Goal: Task Accomplishment & Management: Complete application form

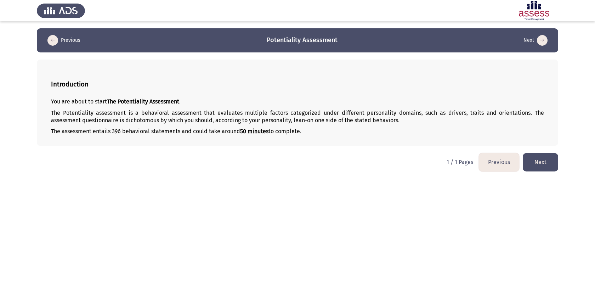
click at [470, 98] on div "Introduction You are about to start The Potentiality Assessment . The Potential…" at bounding box center [297, 102] width 521 height 86
drag, startPoint x: 470, startPoint y: 98, endPoint x: 470, endPoint y: 139, distance: 41.8
click at [470, 139] on div "Introduction You are about to start The Potentiality Assessment . The Potential…" at bounding box center [297, 102] width 521 height 86
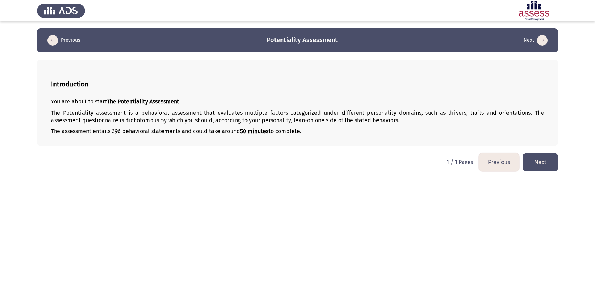
click at [63, 11] on img at bounding box center [61, 11] width 48 height 20
click at [542, 159] on button "Next" at bounding box center [539, 162] width 35 height 18
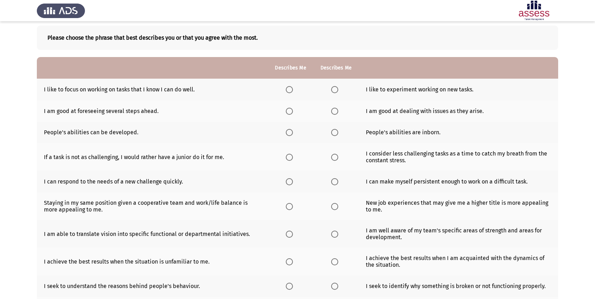
scroll to position [36, 0]
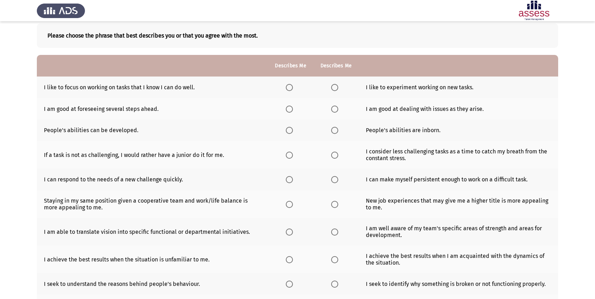
click at [334, 88] on span "Select an option" at bounding box center [334, 87] width 7 height 7
click at [334, 88] on input "Select an option" at bounding box center [334, 87] width 7 height 7
click at [287, 90] on span "Select an option" at bounding box center [289, 87] width 7 height 7
click at [287, 90] on input "Select an option" at bounding box center [289, 87] width 7 height 7
click at [337, 106] on span "Select an option" at bounding box center [334, 108] width 7 height 7
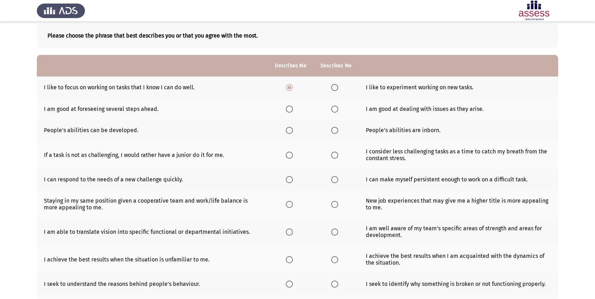
click at [337, 106] on input "Select an option" at bounding box center [334, 108] width 7 height 7
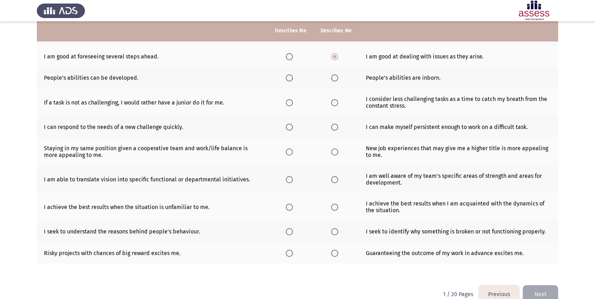
scroll to position [86, 0]
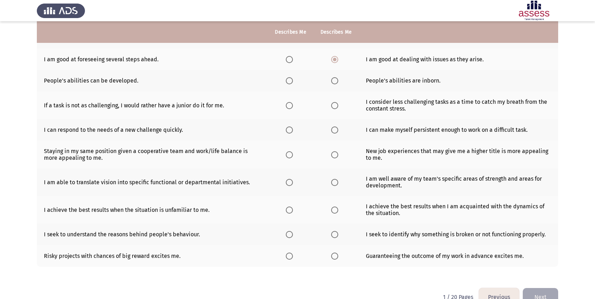
click at [289, 83] on span "Select an option" at bounding box center [289, 80] width 7 height 7
click at [289, 83] on input "Select an option" at bounding box center [289, 80] width 7 height 7
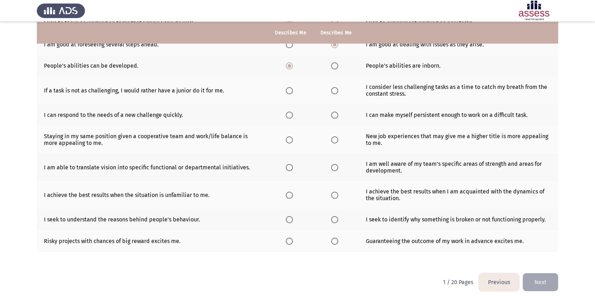
scroll to position [101, 0]
click at [288, 89] on span "Select an option" at bounding box center [289, 89] width 7 height 7
click at [288, 89] on input "Select an option" at bounding box center [289, 89] width 7 height 7
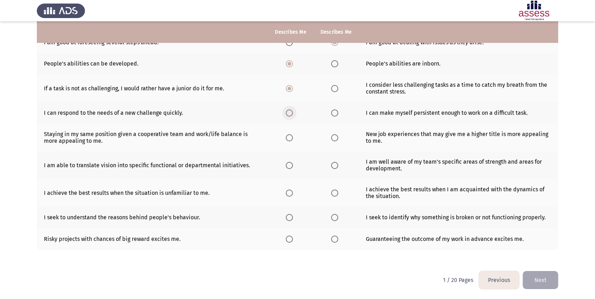
click at [286, 111] on span "Select an option" at bounding box center [289, 112] width 7 height 7
click at [286, 111] on input "Select an option" at bounding box center [289, 112] width 7 height 7
click at [332, 136] on span "Select an option" at bounding box center [334, 137] width 7 height 7
click at [332, 136] on input "Select an option" at bounding box center [334, 137] width 7 height 7
click at [288, 167] on span "Select an option" at bounding box center [289, 165] width 7 height 7
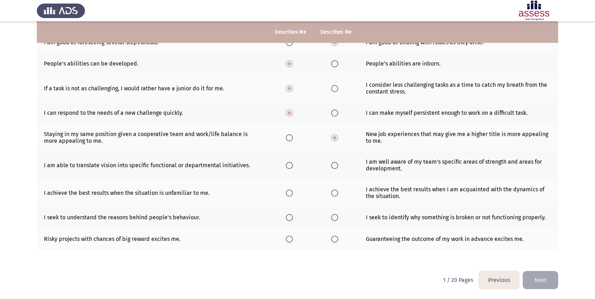
click at [288, 167] on input "Select an option" at bounding box center [289, 165] width 7 height 7
click at [289, 192] on span "Select an option" at bounding box center [289, 192] width 7 height 7
click at [289, 192] on input "Select an option" at bounding box center [289, 192] width 7 height 7
drag, startPoint x: 338, startPoint y: 194, endPoint x: 297, endPoint y: 210, distance: 44.0
click at [297, 210] on tbody "I like to focus on working on tasks that I know I can do well. I like to experi…" at bounding box center [297, 130] width 521 height 240
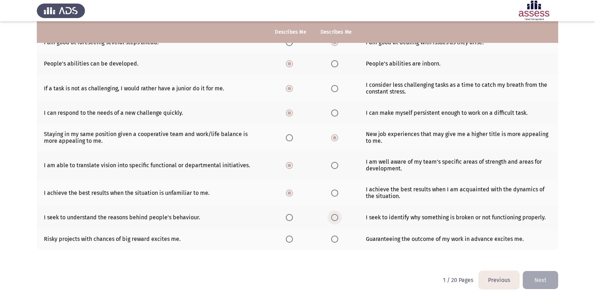
click at [331, 217] on span "Select an option" at bounding box center [334, 217] width 7 height 7
click at [331, 217] on input "Select an option" at bounding box center [334, 217] width 7 height 7
click at [293, 240] on label "Select an option" at bounding box center [291, 238] width 10 height 7
click at [293, 240] on input "Select an option" at bounding box center [289, 238] width 7 height 7
click at [532, 269] on div "Please choose the phrase that best describes you or that you agree with the mos…" at bounding box center [297, 110] width 521 height 321
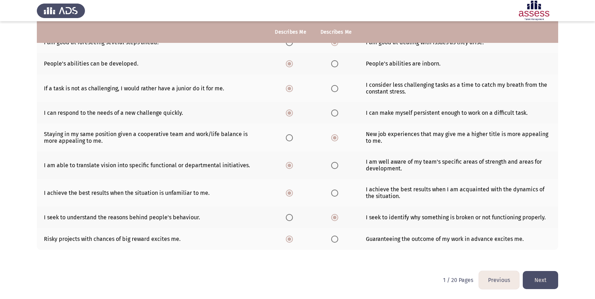
click at [535, 275] on button "Next" at bounding box center [539, 280] width 35 height 18
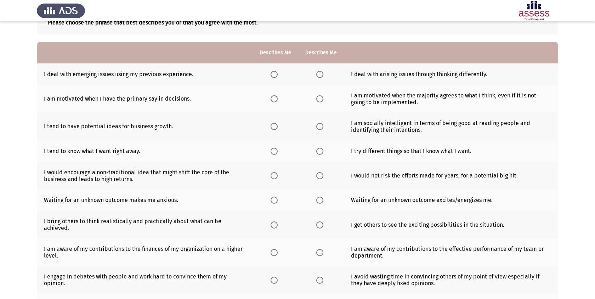
scroll to position [50, 0]
click at [317, 73] on span "Select an option" at bounding box center [319, 73] width 7 height 7
click at [317, 73] on input "Select an option" at bounding box center [319, 73] width 7 height 7
click at [275, 96] on span "Select an option" at bounding box center [273, 98] width 7 height 7
click at [275, 96] on input "Select an option" at bounding box center [273, 98] width 7 height 7
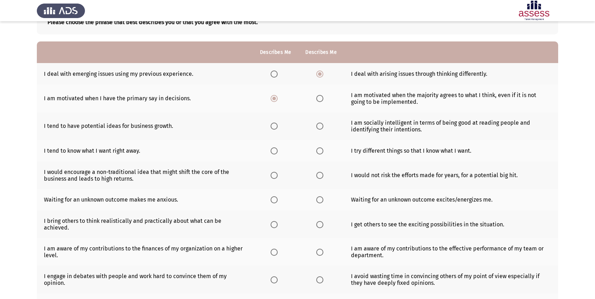
click at [318, 103] on th at bounding box center [320, 99] width 45 height 28
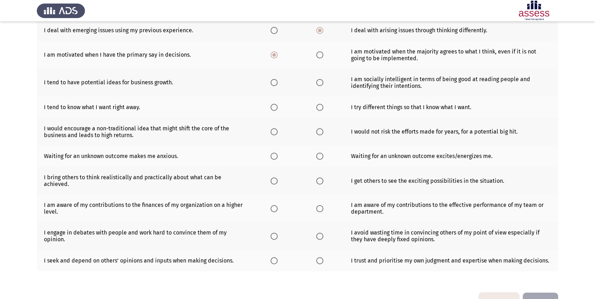
scroll to position [93, 0]
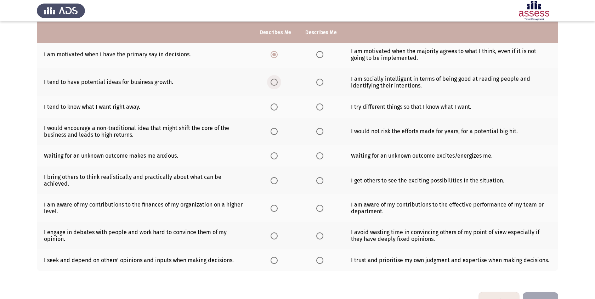
click at [275, 81] on span "Select an option" at bounding box center [273, 82] width 7 height 7
click at [275, 81] on input "Select an option" at bounding box center [273, 82] width 7 height 7
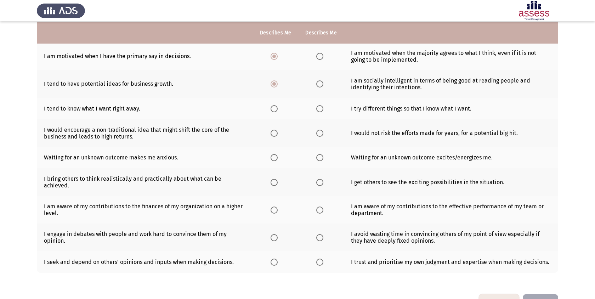
scroll to position [92, 0]
click at [328, 80] on th at bounding box center [320, 84] width 45 height 28
click at [323, 80] on span "Select an option" at bounding box center [319, 83] width 7 height 7
click at [323, 80] on input "Select an option" at bounding box center [319, 83] width 7 height 7
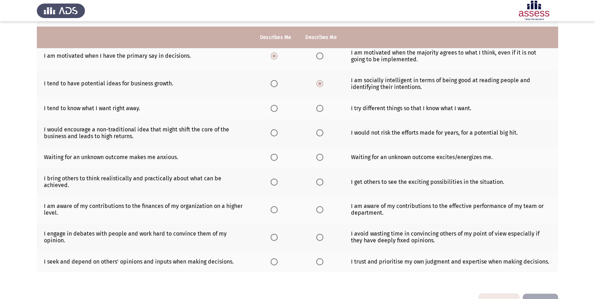
scroll to position [109, 0]
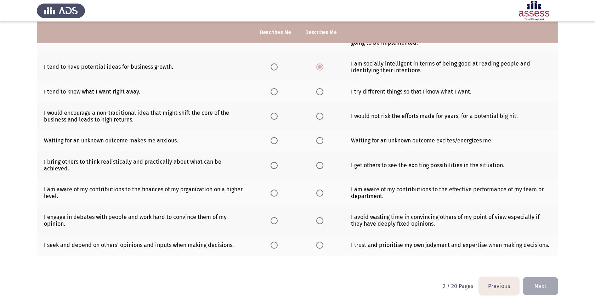
click at [276, 65] on span "Select an option" at bounding box center [273, 66] width 7 height 7
click at [276, 65] on input "Select an option" at bounding box center [273, 66] width 7 height 7
click at [273, 89] on span "Select an option" at bounding box center [273, 91] width 7 height 7
click at [273, 89] on input "Select an option" at bounding box center [273, 91] width 7 height 7
click at [275, 117] on span "Select an option" at bounding box center [273, 116] width 7 height 7
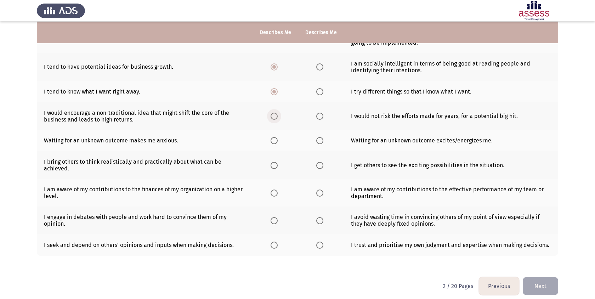
click at [275, 117] on input "Select an option" at bounding box center [273, 116] width 7 height 7
click at [168, 139] on td "Waiting for an unknown outcome makes me anxious." at bounding box center [145, 141] width 216 height 22
click at [266, 144] on th at bounding box center [275, 141] width 45 height 22
click at [274, 144] on span "Select an option" at bounding box center [273, 140] width 7 height 7
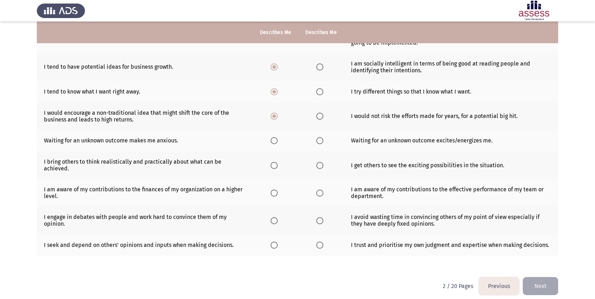
click at [274, 144] on input "Select an option" at bounding box center [273, 140] width 7 height 7
click at [274, 165] on span "Select an option" at bounding box center [273, 165] width 7 height 7
click at [274, 165] on input "Select an option" at bounding box center [273, 165] width 7 height 7
click at [322, 144] on th at bounding box center [320, 141] width 45 height 22
click at [322, 157] on th at bounding box center [320, 165] width 45 height 28
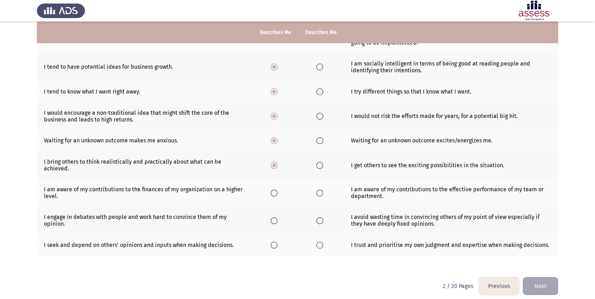
click at [322, 179] on th at bounding box center [320, 193] width 45 height 28
click at [322, 162] on span "Select an option" at bounding box center [319, 165] width 7 height 7
click at [322, 162] on input "Select an option" at bounding box center [319, 165] width 7 height 7
click at [276, 189] on span "Select an option" at bounding box center [273, 192] width 7 height 7
click at [276, 189] on input "Select an option" at bounding box center [273, 192] width 7 height 7
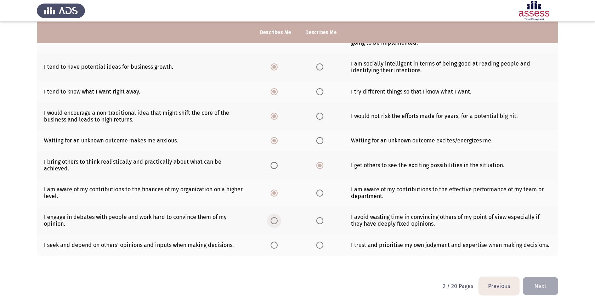
click at [275, 217] on span "Select an option" at bounding box center [273, 220] width 7 height 7
click at [275, 217] on input "Select an option" at bounding box center [273, 220] width 7 height 7
click at [321, 241] on span "Select an option" at bounding box center [319, 244] width 7 height 7
click at [321, 241] on input "Select an option" at bounding box center [319, 244] width 7 height 7
click at [535, 277] on button "Next" at bounding box center [539, 286] width 35 height 18
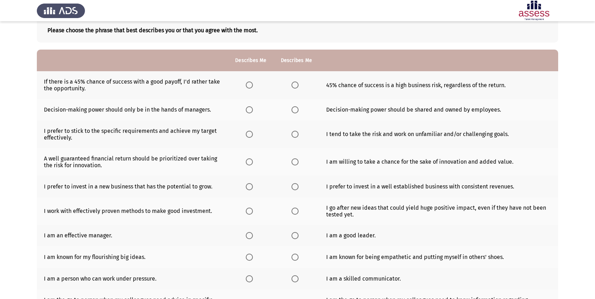
scroll to position [40, 0]
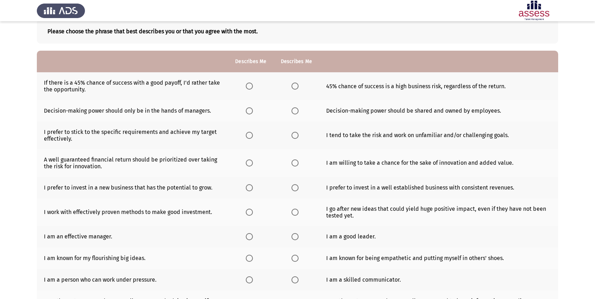
click at [252, 92] on th at bounding box center [250, 86] width 45 height 28
click at [251, 82] on mat-radio-button "Select an option" at bounding box center [251, 85] width 10 height 7
click at [251, 93] on th at bounding box center [250, 86] width 45 height 28
click at [251, 83] on span "Select an option" at bounding box center [249, 85] width 7 height 7
click at [251, 83] on input "Select an option" at bounding box center [249, 85] width 7 height 7
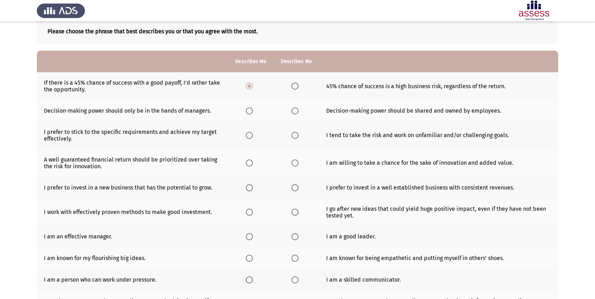
scroll to position [61, 0]
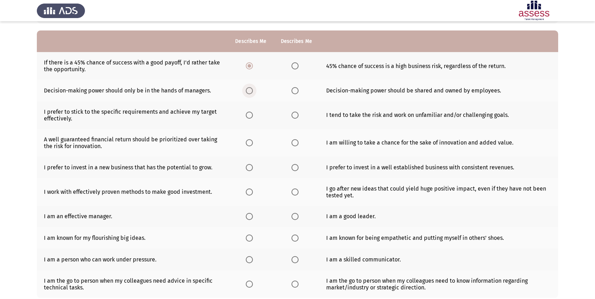
click at [248, 90] on span "Select an option" at bounding box center [249, 90] width 7 height 7
click at [248, 90] on input "Select an option" at bounding box center [249, 90] width 7 height 7
click at [295, 88] on span "Select an option" at bounding box center [294, 90] width 7 height 7
click at [295, 88] on input "Select an option" at bounding box center [294, 90] width 7 height 7
click at [255, 90] on label "Select an option" at bounding box center [251, 90] width 10 height 7
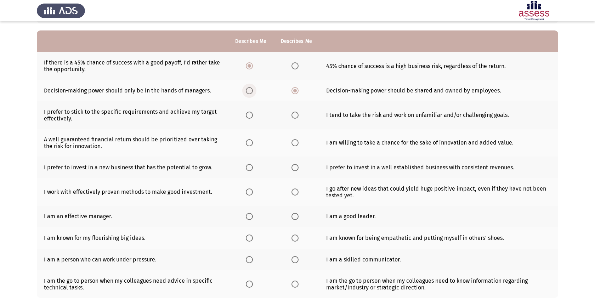
click at [253, 90] on input "Select an option" at bounding box center [249, 90] width 7 height 7
click at [251, 113] on span "Select an option" at bounding box center [249, 114] width 7 height 7
click at [251, 113] on input "Select an option" at bounding box center [249, 114] width 7 height 7
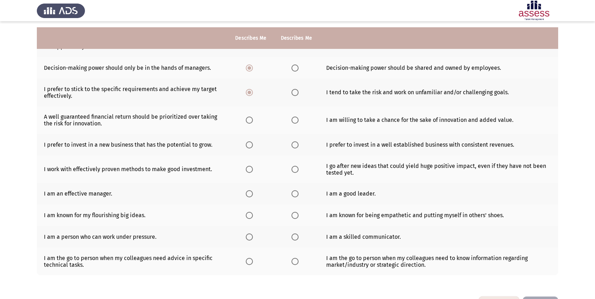
scroll to position [91, 0]
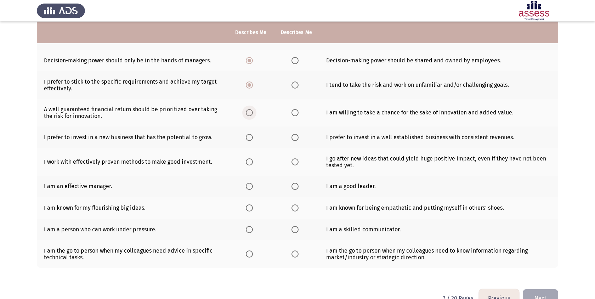
click at [251, 113] on span "Select an option" at bounding box center [249, 112] width 7 height 7
click at [251, 113] on input "Select an option" at bounding box center [249, 112] width 7 height 7
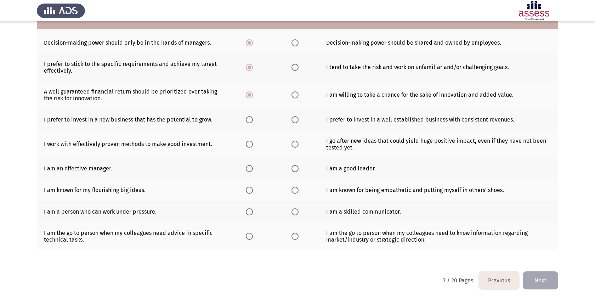
scroll to position [109, 0]
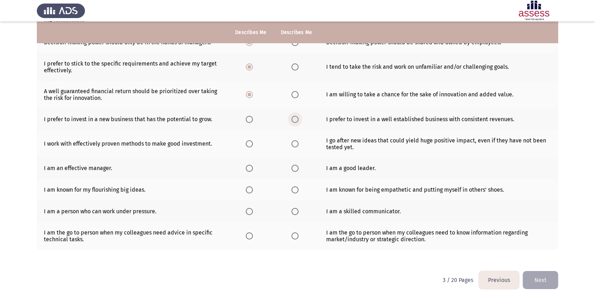
click at [294, 119] on span "Select an option" at bounding box center [294, 119] width 7 height 7
click at [294, 119] on input "Select an option" at bounding box center [294, 119] width 7 height 7
click at [254, 144] on label "Select an option" at bounding box center [251, 143] width 10 height 7
click at [253, 144] on input "Select an option" at bounding box center [249, 143] width 7 height 7
click at [299, 169] on label "Select an option" at bounding box center [296, 168] width 10 height 7
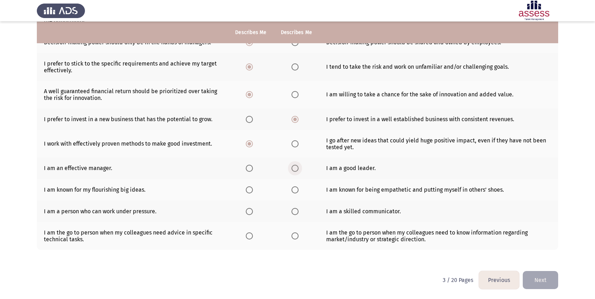
click at [298, 169] on input "Select an option" at bounding box center [294, 168] width 7 height 7
click at [253, 170] on span "Select an option" at bounding box center [249, 168] width 7 height 7
click at [253, 170] on input "Select an option" at bounding box center [249, 168] width 7 height 7
click at [295, 186] on span "Select an option" at bounding box center [294, 189] width 7 height 7
click at [295, 186] on input "Select an option" at bounding box center [294, 189] width 7 height 7
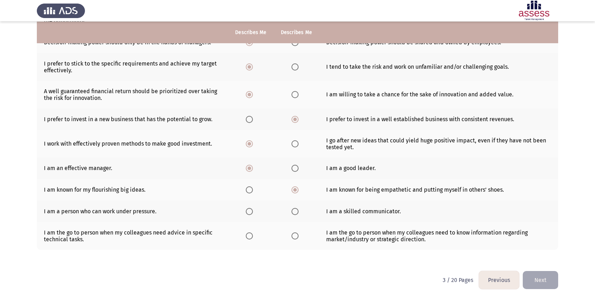
click at [250, 215] on th at bounding box center [250, 211] width 45 height 22
click at [250, 213] on span "Select an option" at bounding box center [249, 211] width 7 height 7
click at [250, 213] on input "Select an option" at bounding box center [249, 211] width 7 height 7
click at [292, 241] on th at bounding box center [296, 236] width 45 height 28
click at [298, 232] on label "Select an option" at bounding box center [296, 235] width 10 height 7
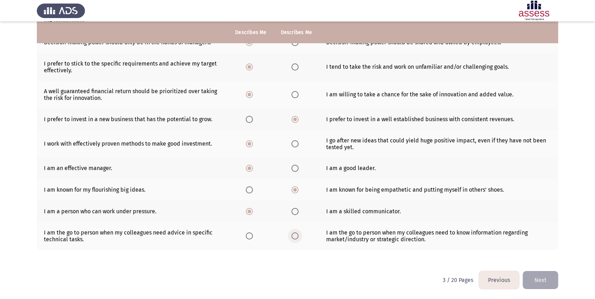
click at [298, 232] on input "Select an option" at bounding box center [294, 235] width 7 height 7
click at [543, 285] on button "Next" at bounding box center [539, 280] width 35 height 18
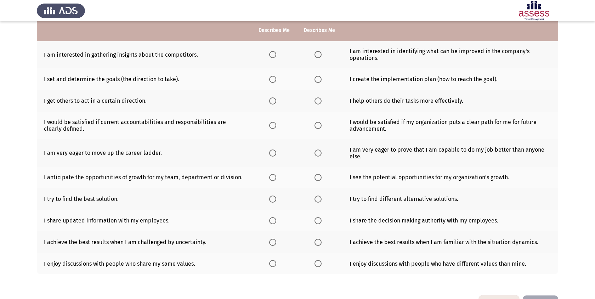
scroll to position [70, 0]
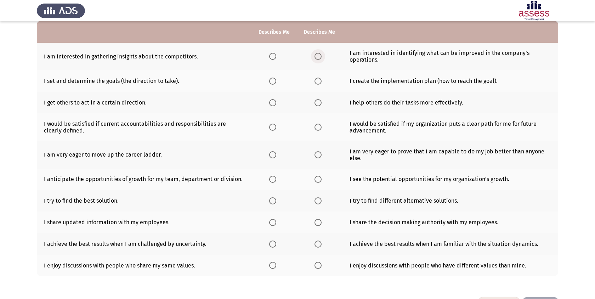
click at [322, 54] on label "Select an option" at bounding box center [319, 56] width 10 height 7
click at [321, 54] on input "Select an option" at bounding box center [317, 56] width 7 height 7
click at [317, 82] on span "Select an option" at bounding box center [317, 81] width 7 height 7
click at [317, 82] on input "Select an option" at bounding box center [317, 81] width 7 height 7
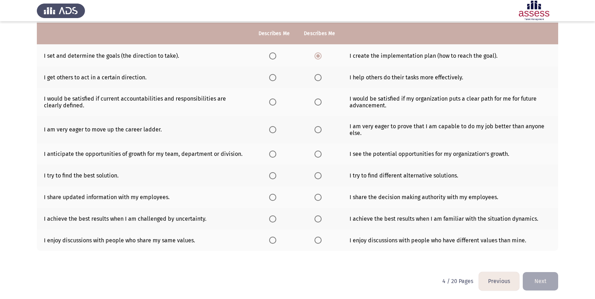
scroll to position [96, 0]
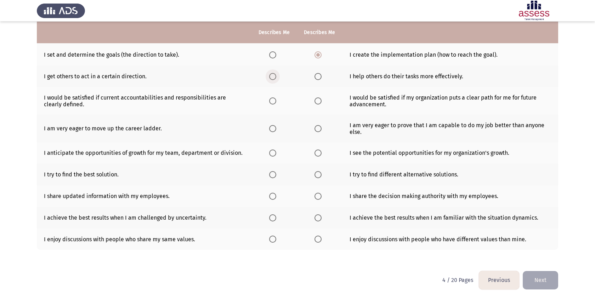
click at [274, 74] on span "Select an option" at bounding box center [272, 76] width 7 height 7
click at [274, 74] on input "Select an option" at bounding box center [272, 76] width 7 height 7
click at [316, 103] on span "Select an option" at bounding box center [317, 100] width 7 height 7
click at [316, 103] on input "Select an option" at bounding box center [317, 100] width 7 height 7
click at [268, 127] on th at bounding box center [273, 129] width 45 height 28
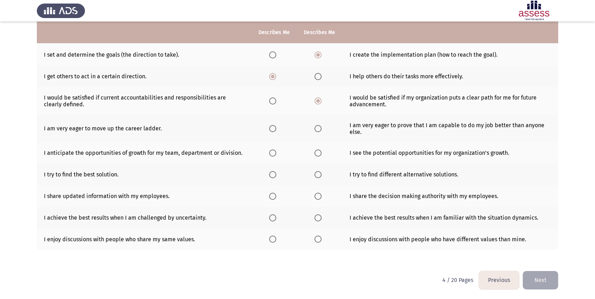
click at [269, 131] on span "Select an option" at bounding box center [272, 128] width 7 height 7
click at [269, 131] on input "Select an option" at bounding box center [272, 128] width 7 height 7
click at [207, 150] on td "I anticipate the opportunities of growth for my team, department or division." at bounding box center [144, 153] width 214 height 22
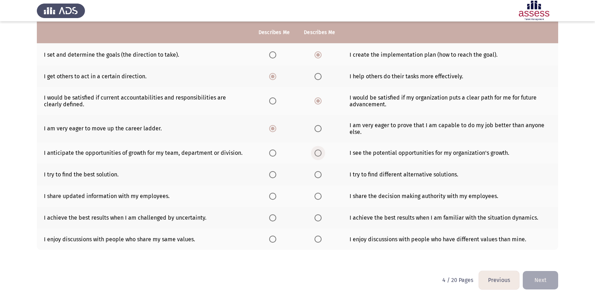
click at [314, 155] on span "Select an option" at bounding box center [317, 152] width 7 height 7
click at [314, 155] on input "Select an option" at bounding box center [317, 152] width 7 height 7
click at [270, 173] on span "Select an option" at bounding box center [272, 174] width 7 height 7
click at [270, 173] on input "Select an option" at bounding box center [272, 174] width 7 height 7
click at [272, 197] on span "Select an option" at bounding box center [272, 196] width 7 height 7
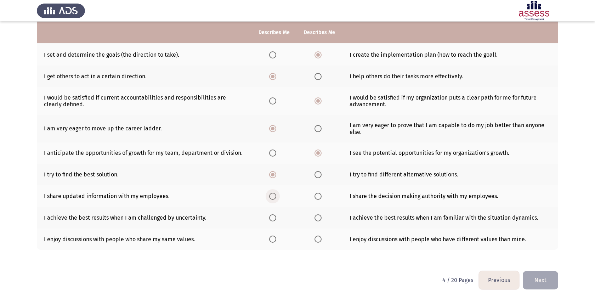
click at [272, 197] on input "Select an option" at bounding box center [272, 196] width 7 height 7
click at [310, 218] on th at bounding box center [319, 218] width 45 height 22
click at [316, 216] on span "Select an option" at bounding box center [317, 217] width 7 height 7
click at [316, 216] on input "Select an option" at bounding box center [317, 217] width 7 height 7
click at [270, 236] on span "Select an option" at bounding box center [272, 238] width 7 height 7
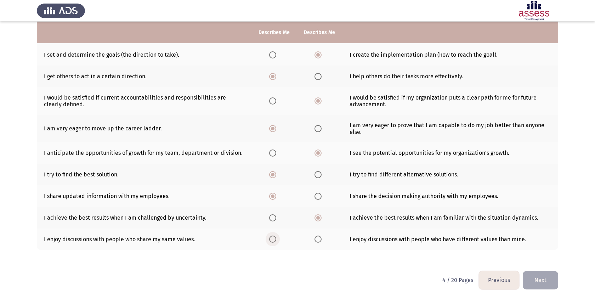
click at [270, 236] on input "Select an option" at bounding box center [272, 238] width 7 height 7
click at [537, 282] on button "Next" at bounding box center [539, 280] width 35 height 18
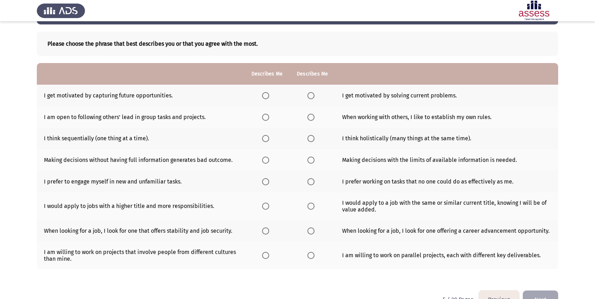
scroll to position [47, 0]
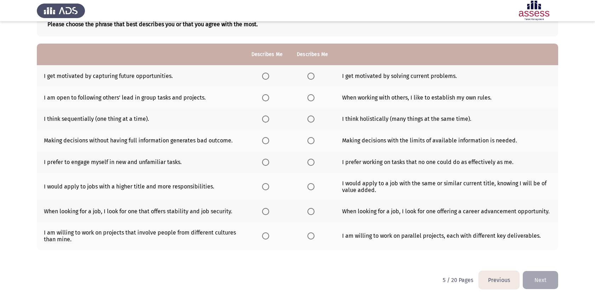
click at [530, 285] on button "Next" at bounding box center [539, 280] width 35 height 18
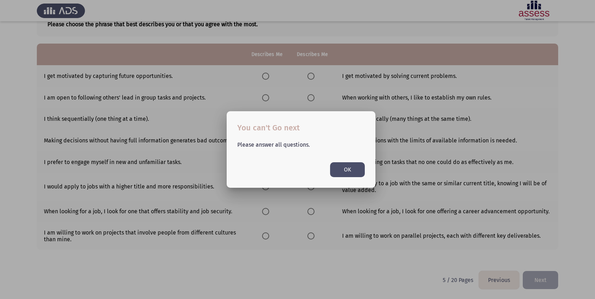
scroll to position [0, 0]
click at [358, 163] on button "OK" at bounding box center [347, 169] width 35 height 15
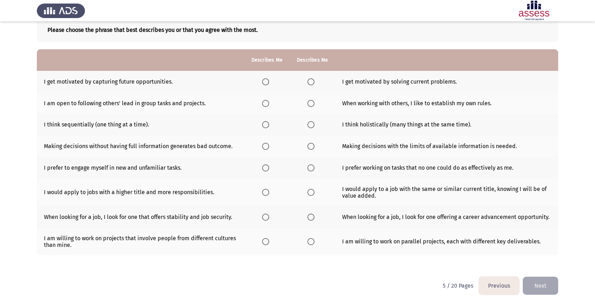
scroll to position [38, 0]
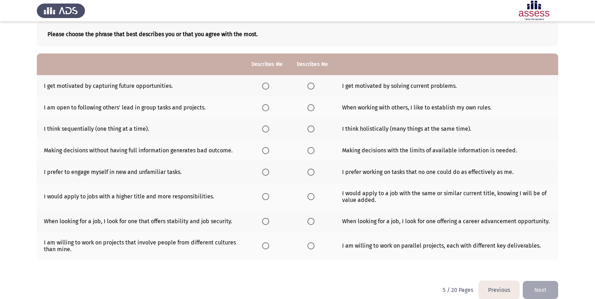
click at [269, 79] on th at bounding box center [266, 86] width 45 height 22
click at [268, 81] on th at bounding box center [266, 86] width 45 height 22
click at [268, 84] on span "Select an option" at bounding box center [265, 85] width 7 height 7
click at [268, 84] on input "Select an option" at bounding box center [265, 85] width 7 height 7
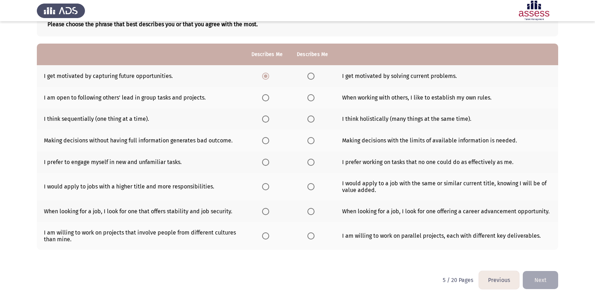
click at [267, 97] on span "Select an option" at bounding box center [265, 97] width 7 height 7
click at [267, 97] on input "Select an option" at bounding box center [265, 97] width 7 height 7
click at [309, 120] on span "Select an option" at bounding box center [310, 118] width 7 height 7
click at [309, 120] on input "Select an option" at bounding box center [310, 118] width 7 height 7
click at [312, 140] on span "Select an option" at bounding box center [310, 140] width 7 height 7
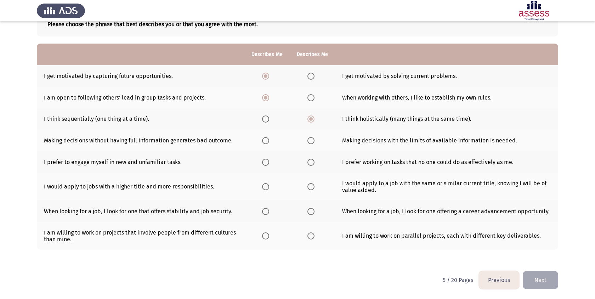
click at [312, 140] on input "Select an option" at bounding box center [310, 140] width 7 height 7
click at [308, 160] on span "Select an option" at bounding box center [310, 162] width 7 height 7
click at [308, 160] on input "Select an option" at bounding box center [310, 162] width 7 height 7
click at [265, 160] on span "Select an option" at bounding box center [265, 162] width 7 height 7
click at [265, 160] on input "Select an option" at bounding box center [265, 162] width 7 height 7
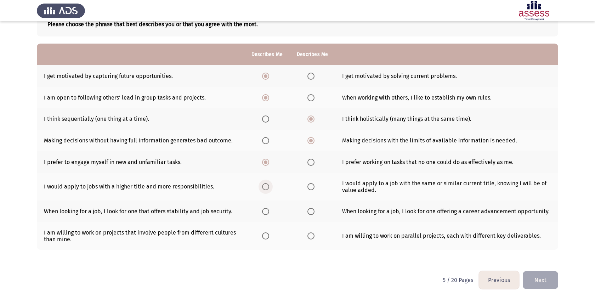
click at [265, 188] on span "Select an option" at bounding box center [265, 186] width 7 height 7
click at [265, 188] on input "Select an option" at bounding box center [265, 186] width 7 height 7
click at [264, 211] on span "Select an option" at bounding box center [265, 211] width 7 height 7
click at [264, 211] on input "Select an option" at bounding box center [265, 211] width 7 height 7
click at [303, 213] on th at bounding box center [311, 211] width 45 height 22
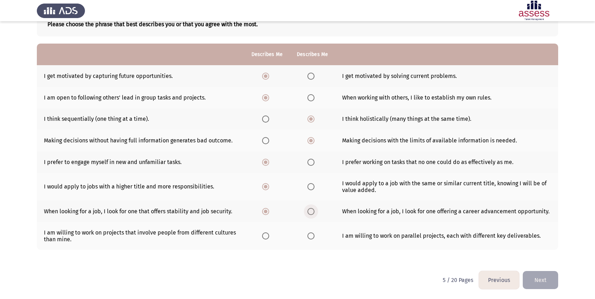
click at [312, 213] on span "Select an option" at bounding box center [310, 211] width 7 height 7
click at [312, 213] on input "Select an option" at bounding box center [310, 211] width 7 height 7
click at [265, 233] on span "Select an option" at bounding box center [265, 235] width 7 height 7
click at [265, 233] on input "Select an option" at bounding box center [265, 235] width 7 height 7
click at [534, 277] on button "Next" at bounding box center [539, 280] width 35 height 18
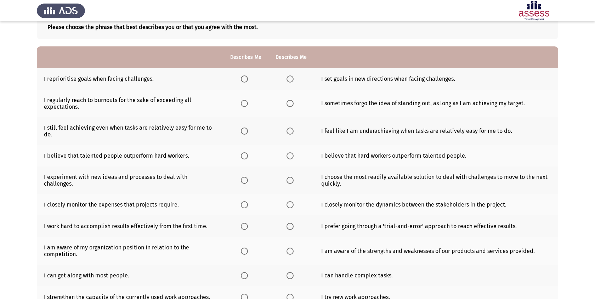
scroll to position [47, 0]
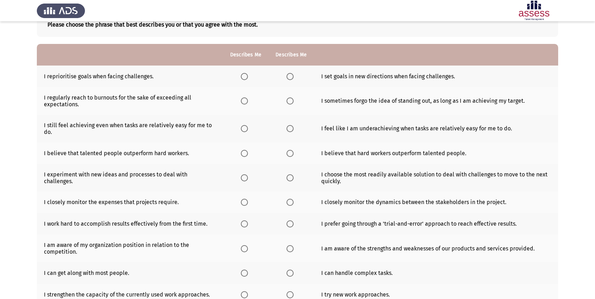
drag, startPoint x: 245, startPoint y: 79, endPoint x: 257, endPoint y: 72, distance: 14.0
click at [257, 72] on th at bounding box center [245, 76] width 45 height 22
click at [243, 76] on span "Select an option" at bounding box center [244, 76] width 7 height 7
click at [243, 76] on input "Select an option" at bounding box center [244, 76] width 7 height 7
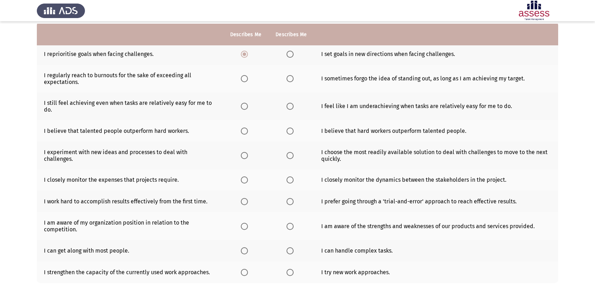
scroll to position [73, 0]
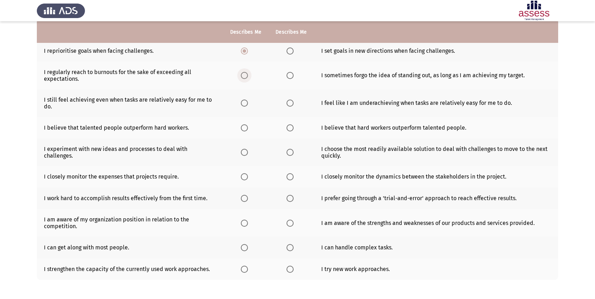
click at [241, 72] on span "Select an option" at bounding box center [244, 75] width 7 height 7
click at [241, 72] on input "Select an option" at bounding box center [244, 75] width 7 height 7
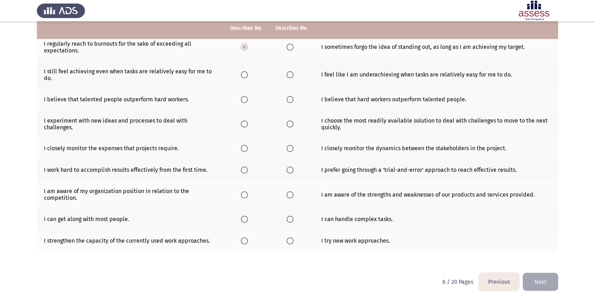
scroll to position [103, 0]
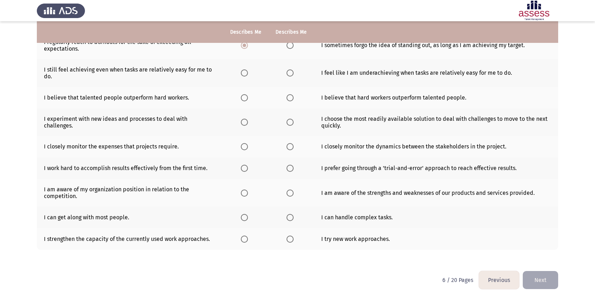
drag, startPoint x: 241, startPoint y: 71, endPoint x: 269, endPoint y: 71, distance: 28.0
click at [269, 71] on tr "I still feel achieving even when tasks are relatively easy for me to do. I feel…" at bounding box center [297, 73] width 521 height 28
click at [291, 69] on th at bounding box center [290, 73] width 45 height 28
click at [286, 70] on span "Select an option" at bounding box center [289, 72] width 7 height 7
click at [286, 70] on input "Select an option" at bounding box center [289, 72] width 7 height 7
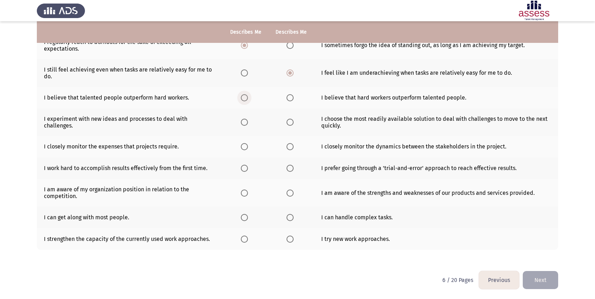
click at [243, 96] on span "Select an option" at bounding box center [244, 97] width 7 height 7
click at [243, 96] on input "Select an option" at bounding box center [244, 97] width 7 height 7
click at [294, 120] on label "Select an option" at bounding box center [291, 122] width 10 height 7
click at [293, 120] on input "Select an option" at bounding box center [289, 122] width 7 height 7
click at [260, 147] on th at bounding box center [245, 147] width 45 height 22
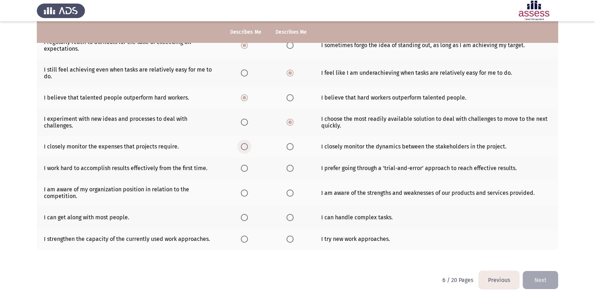
click at [243, 147] on span "Select an option" at bounding box center [244, 146] width 7 height 7
click at [243, 147] on input "Select an option" at bounding box center [244, 146] width 7 height 7
click at [241, 170] on span "Select an option" at bounding box center [244, 168] width 7 height 7
click at [241, 170] on input "Select an option" at bounding box center [244, 168] width 7 height 7
drag, startPoint x: 155, startPoint y: 194, endPoint x: 127, endPoint y: 180, distance: 31.0
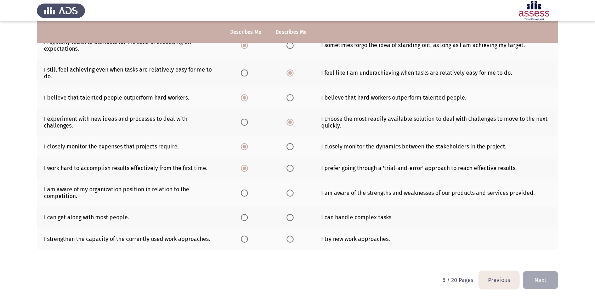
click at [127, 180] on td "I am aware of my organization position in relation to the competition." at bounding box center [130, 193] width 186 height 28
click at [246, 192] on span "Select an option" at bounding box center [244, 192] width 7 height 7
click at [246, 192] on input "Select an option" at bounding box center [244, 192] width 7 height 7
click at [242, 217] on span "Select an option" at bounding box center [244, 217] width 7 height 7
click at [242, 217] on input "Select an option" at bounding box center [244, 217] width 7 height 7
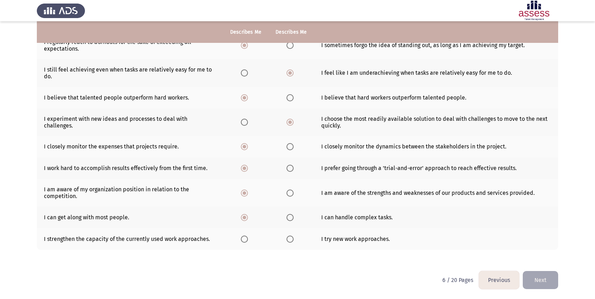
click at [280, 241] on th at bounding box center [290, 239] width 45 height 22
click at [284, 241] on th at bounding box center [290, 239] width 45 height 22
click at [294, 241] on label "Select an option" at bounding box center [291, 238] width 10 height 7
click at [293, 241] on input "Select an option" at bounding box center [289, 238] width 7 height 7
click at [541, 279] on button "Next" at bounding box center [539, 280] width 35 height 18
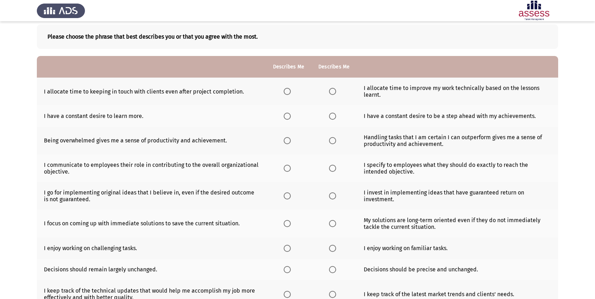
scroll to position [0, 0]
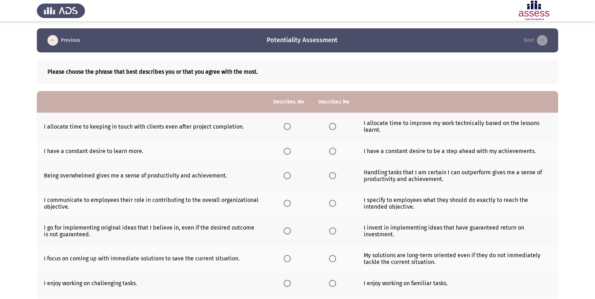
click at [329, 127] on span "Select an option" at bounding box center [332, 126] width 7 height 7
click at [329, 127] on input "Select an option" at bounding box center [332, 126] width 7 height 7
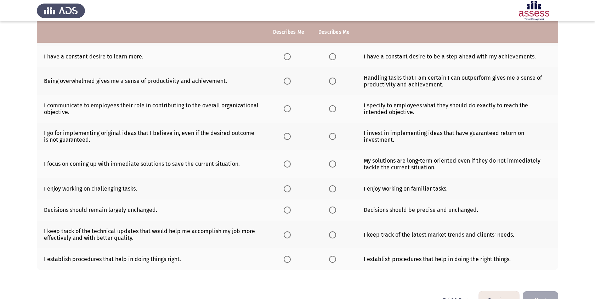
scroll to position [94, 0]
click at [329, 57] on span "Select an option" at bounding box center [332, 57] width 7 height 7
click at [329, 57] on input "Select an option" at bounding box center [332, 57] width 7 height 7
click at [287, 79] on span "Select an option" at bounding box center [286, 81] width 7 height 7
click at [287, 79] on input "Select an option" at bounding box center [286, 81] width 7 height 7
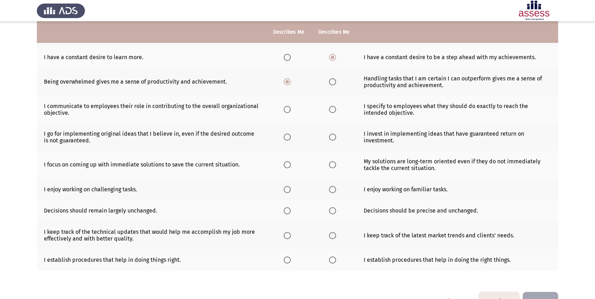
click at [288, 108] on span "Select an option" at bounding box center [286, 109] width 7 height 7
click at [288, 108] on input "Select an option" at bounding box center [286, 109] width 7 height 7
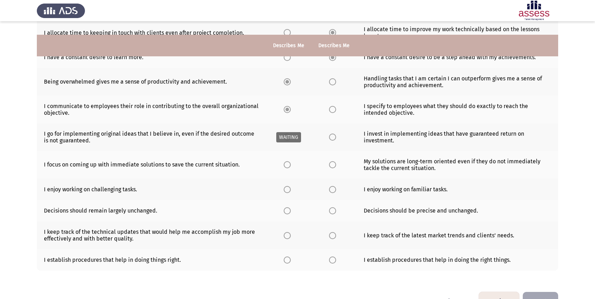
scroll to position [115, 0]
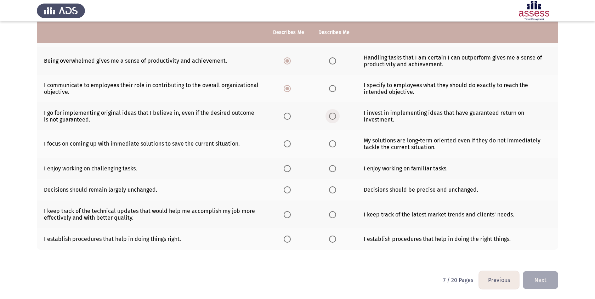
click at [332, 117] on span "Select an option" at bounding box center [332, 116] width 7 height 7
click at [332, 117] on input "Select an option" at bounding box center [332, 116] width 7 height 7
click at [283, 142] on th at bounding box center [288, 144] width 45 height 28
click at [289, 134] on th at bounding box center [288, 144] width 45 height 28
click at [289, 144] on span "Select an option" at bounding box center [286, 143] width 7 height 7
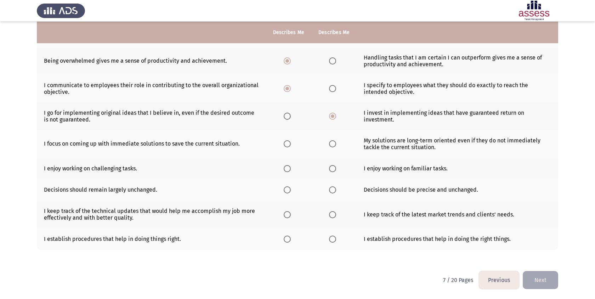
click at [289, 144] on input "Select an option" at bounding box center [286, 143] width 7 height 7
click at [287, 170] on span "Select an option" at bounding box center [286, 168] width 7 height 7
click at [287, 170] on input "Select an option" at bounding box center [286, 168] width 7 height 7
click at [148, 192] on td "Decisions should remain largely unchanged." at bounding box center [151, 190] width 229 height 22
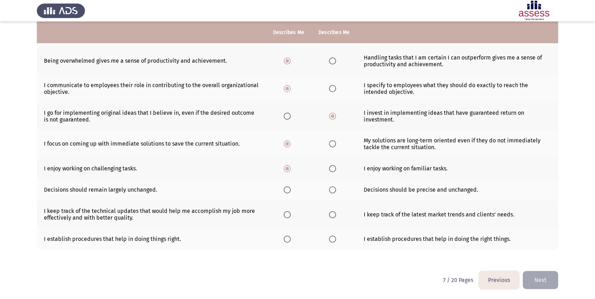
click at [148, 192] on td "Decisions should remain largely unchanged." at bounding box center [151, 190] width 229 height 22
click at [291, 213] on label "Select an option" at bounding box center [288, 214] width 10 height 7
click at [291, 213] on input "Select an option" at bounding box center [286, 214] width 7 height 7
click at [283, 184] on th at bounding box center [288, 190] width 45 height 22
click at [284, 187] on span "Select an option" at bounding box center [286, 189] width 7 height 7
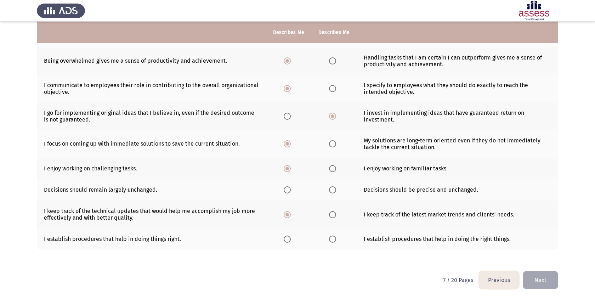
click at [284, 187] on input "Select an option" at bounding box center [286, 189] width 7 height 7
click at [288, 236] on span "Select an option" at bounding box center [286, 238] width 7 height 7
click at [288, 236] on input "Select an option" at bounding box center [286, 238] width 7 height 7
click at [335, 242] on th at bounding box center [333, 239] width 45 height 22
click at [331, 239] on span "Select an option" at bounding box center [332, 238] width 7 height 7
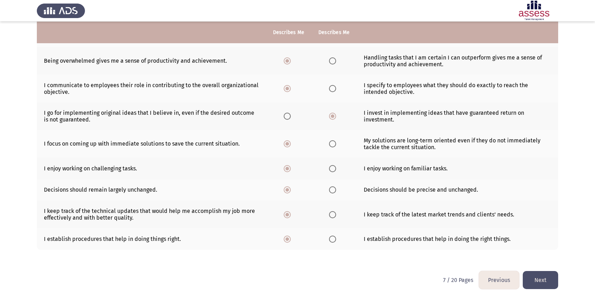
click at [331, 239] on input "Select an option" at bounding box center [332, 238] width 7 height 7
click at [551, 282] on button "Next" at bounding box center [539, 280] width 35 height 18
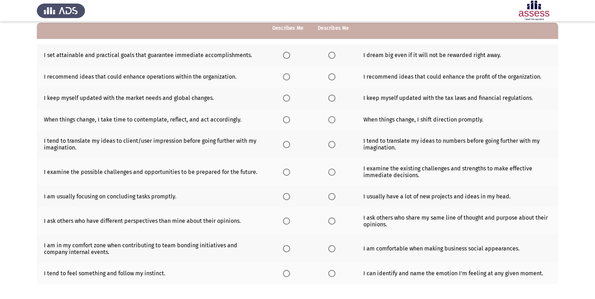
scroll to position [69, 0]
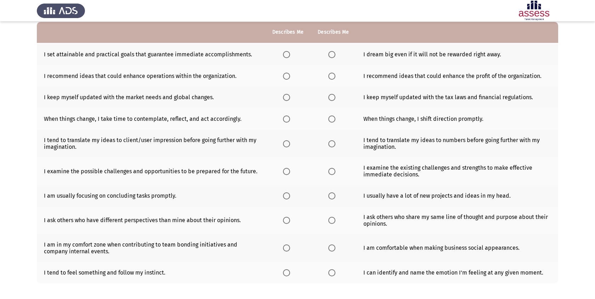
click at [329, 50] on th at bounding box center [332, 55] width 45 height 22
click at [329, 52] on span "Select an option" at bounding box center [331, 54] width 7 height 7
click at [329, 52] on input "Select an option" at bounding box center [331, 54] width 7 height 7
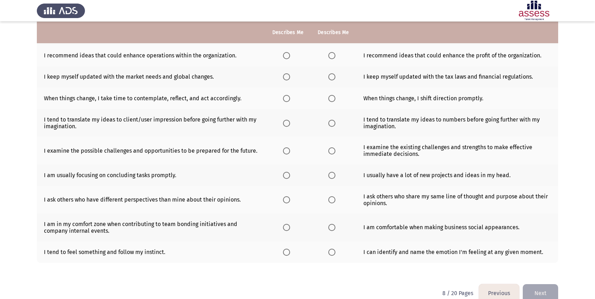
scroll to position [90, 0]
click at [284, 55] on span "Select an option" at bounding box center [286, 55] width 7 height 7
click at [284, 55] on input "Select an option" at bounding box center [286, 55] width 7 height 7
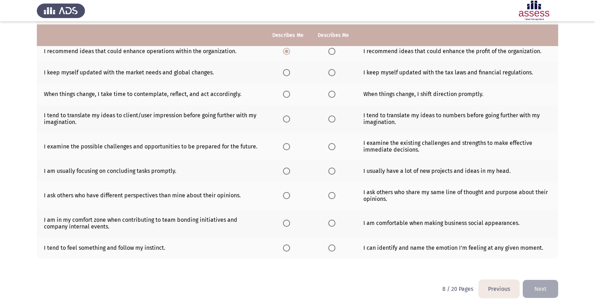
scroll to position [103, 0]
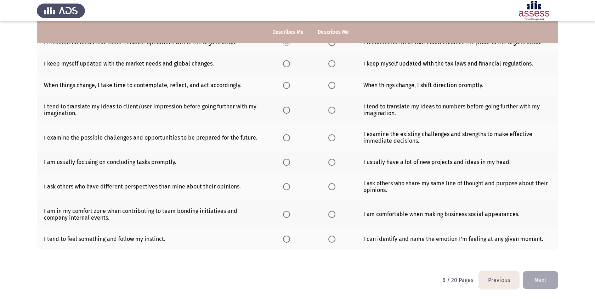
click at [278, 68] on th at bounding box center [287, 64] width 45 height 22
click at [288, 64] on span "Select an option" at bounding box center [286, 63] width 7 height 7
click at [288, 64] on input "Select an option" at bounding box center [286, 63] width 7 height 7
click at [329, 62] on span "Select an option" at bounding box center [331, 63] width 7 height 7
click at [329, 62] on input "Select an option" at bounding box center [331, 63] width 7 height 7
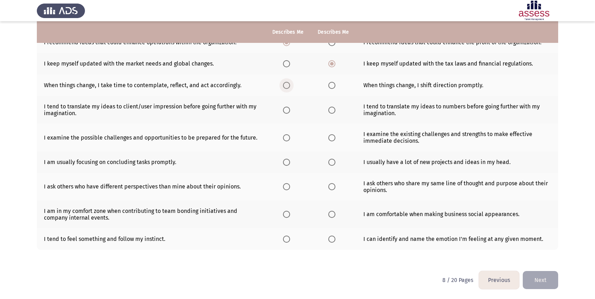
click at [292, 86] on label "Select an option" at bounding box center [288, 85] width 10 height 7
click at [290, 86] on input "Select an option" at bounding box center [286, 85] width 7 height 7
click at [320, 72] on th at bounding box center [332, 64] width 45 height 22
click at [322, 86] on th at bounding box center [332, 85] width 45 height 22
click at [330, 86] on span "Select an option" at bounding box center [331, 85] width 7 height 7
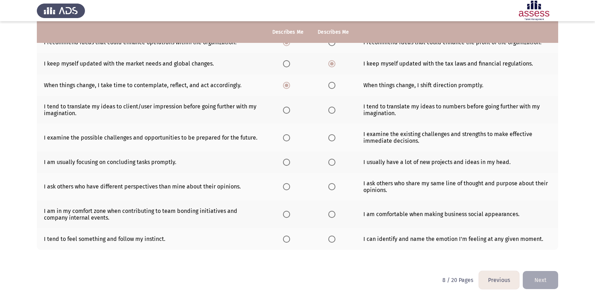
click at [330, 86] on input "Select an option" at bounding box center [331, 85] width 7 height 7
click at [285, 111] on span "Select an option" at bounding box center [286, 110] width 7 height 7
click at [285, 111] on input "Select an option" at bounding box center [286, 110] width 7 height 7
drag, startPoint x: 333, startPoint y: 109, endPoint x: 329, endPoint y: 110, distance: 4.0
click at [329, 110] on span "Select an option" at bounding box center [331, 110] width 7 height 7
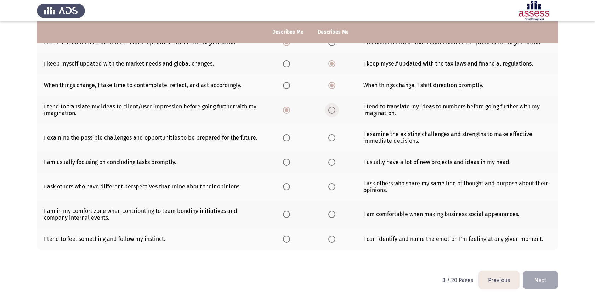
click at [329, 110] on input "Select an option" at bounding box center [331, 110] width 7 height 7
click at [291, 135] on label "Select an option" at bounding box center [288, 137] width 10 height 7
click at [290, 135] on input "Select an option" at bounding box center [286, 137] width 7 height 7
click at [282, 161] on th at bounding box center [287, 162] width 45 height 22
click at [289, 165] on span "Select an option" at bounding box center [286, 162] width 7 height 7
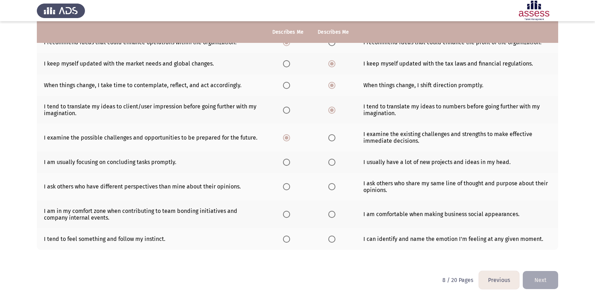
click at [289, 165] on input "Select an option" at bounding box center [286, 162] width 7 height 7
drag, startPoint x: 288, startPoint y: 185, endPoint x: 321, endPoint y: 180, distance: 32.9
click at [321, 180] on tr "I ask others who have different perspectives than mine about their opinions. I …" at bounding box center [297, 187] width 521 height 28
click at [333, 182] on th at bounding box center [332, 187] width 45 height 28
click at [337, 184] on label "Select an option" at bounding box center [333, 186] width 10 height 7
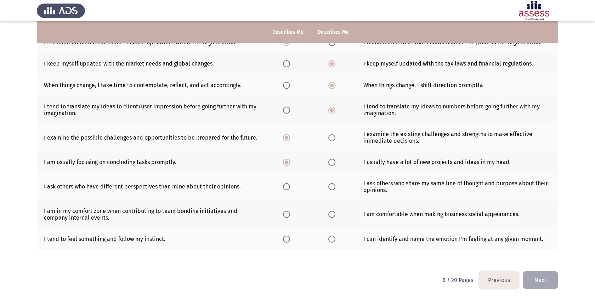
click at [335, 184] on input "Select an option" at bounding box center [331, 186] width 7 height 7
click at [334, 187] on span "Select an option" at bounding box center [331, 186] width 7 height 7
click at [287, 188] on span "Select an option" at bounding box center [286, 186] width 7 height 7
click at [287, 188] on input "Select an option" at bounding box center [286, 186] width 7 height 7
click at [287, 213] on span "Select an option" at bounding box center [286, 214] width 7 height 7
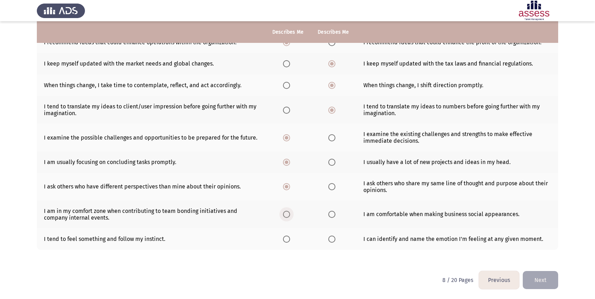
click at [287, 213] on input "Select an option" at bounding box center [286, 214] width 7 height 7
click at [324, 242] on th at bounding box center [332, 239] width 45 height 22
click at [328, 239] on span "Select an option" at bounding box center [331, 238] width 7 height 7
click at [328, 239] on input "Select an option" at bounding box center [331, 238] width 7 height 7
click at [541, 279] on button "Next" at bounding box center [539, 280] width 35 height 18
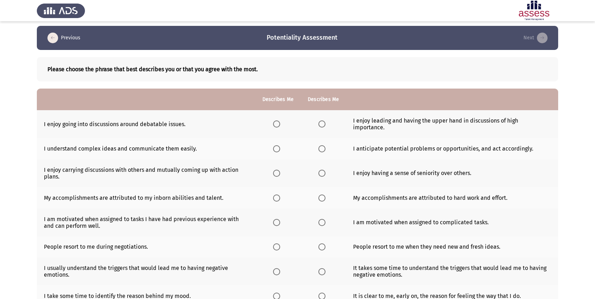
scroll to position [0, 0]
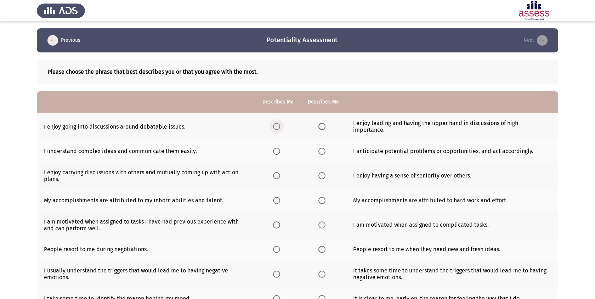
click at [277, 123] on span "Select an option" at bounding box center [276, 126] width 7 height 7
click at [277, 123] on input "Select an option" at bounding box center [276, 126] width 7 height 7
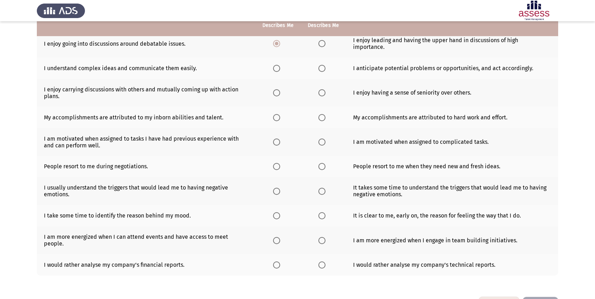
scroll to position [84, 0]
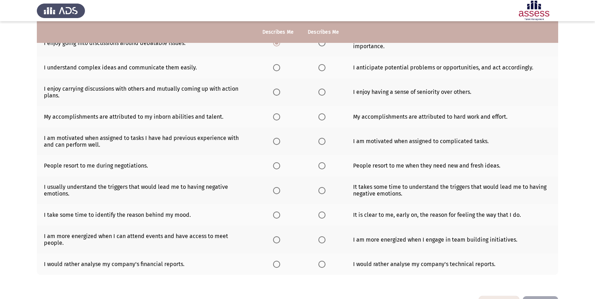
click at [277, 64] on span "Select an option" at bounding box center [276, 67] width 7 height 7
click at [277, 64] on input "Select an option" at bounding box center [276, 67] width 7 height 7
click at [278, 64] on span "Select an option" at bounding box center [276, 67] width 7 height 7
click at [278, 64] on input "Select an option" at bounding box center [276, 67] width 7 height 7
click at [277, 88] on span "Select an option" at bounding box center [276, 91] width 7 height 7
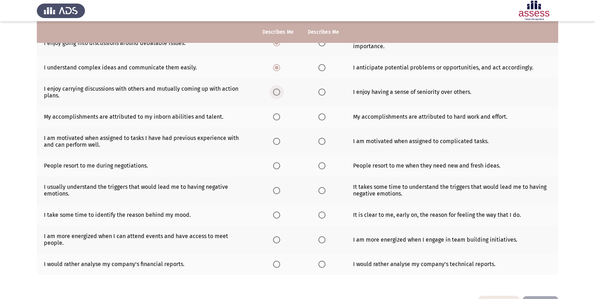
click at [277, 88] on input "Select an option" at bounding box center [276, 91] width 7 height 7
click at [321, 113] on span "Select an option" at bounding box center [321, 116] width 7 height 7
click at [321, 113] on input "Select an option" at bounding box center [321, 116] width 7 height 7
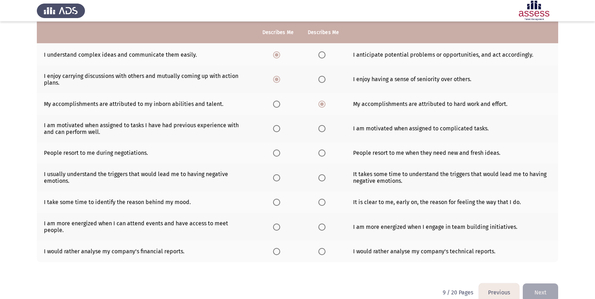
click at [314, 121] on th at bounding box center [322, 129] width 45 height 28
click at [316, 123] on th at bounding box center [322, 129] width 45 height 28
click at [319, 125] on span "Select an option" at bounding box center [321, 128] width 7 height 7
click at [319, 125] on input "Select an option" at bounding box center [321, 128] width 7 height 7
click at [270, 151] on th at bounding box center [277, 153] width 45 height 22
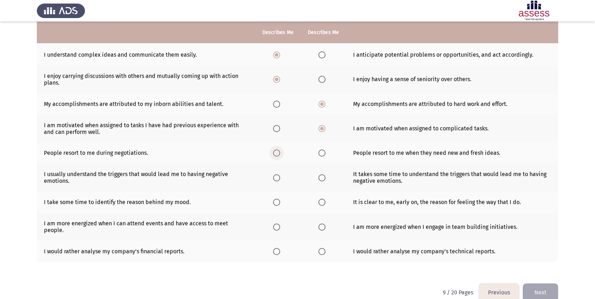
click at [277, 149] on span "Select an option" at bounding box center [276, 152] width 7 height 7
click at [277, 149] on input "Select an option" at bounding box center [276, 152] width 7 height 7
click at [279, 174] on span "Select an option" at bounding box center [276, 177] width 7 height 7
click at [279, 174] on input "Select an option" at bounding box center [276, 177] width 7 height 7
click at [318, 199] on span "Select an option" at bounding box center [321, 202] width 7 height 7
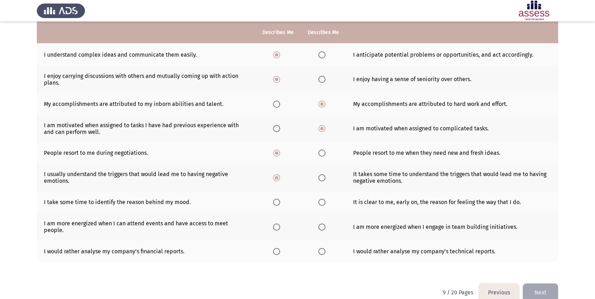
click at [318, 199] on input "Select an option" at bounding box center [321, 202] width 7 height 7
click at [321, 223] on span "Select an option" at bounding box center [321, 226] width 7 height 7
click at [321, 223] on input "Select an option" at bounding box center [321, 226] width 7 height 7
click at [276, 248] on span "Select an option" at bounding box center [276, 251] width 7 height 7
click at [276, 248] on input "Select an option" at bounding box center [276, 251] width 7 height 7
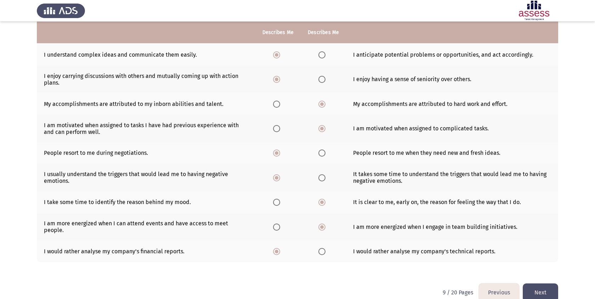
click at [541, 283] on button "Next" at bounding box center [539, 292] width 35 height 18
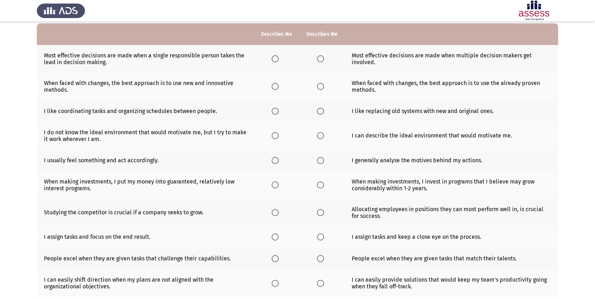
scroll to position [0, 0]
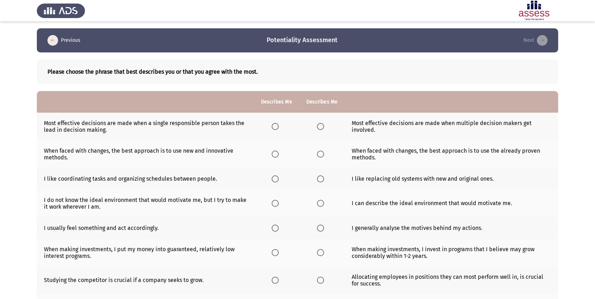
drag, startPoint x: 223, startPoint y: 134, endPoint x: 218, endPoint y: 119, distance: 15.8
click at [218, 119] on td "Most effective decisions are made when a single responsible person takes the le…" at bounding box center [145, 127] width 217 height 28
click at [318, 124] on span "Select an option" at bounding box center [320, 126] width 7 height 7
click at [318, 124] on input "Select an option" at bounding box center [320, 126] width 7 height 7
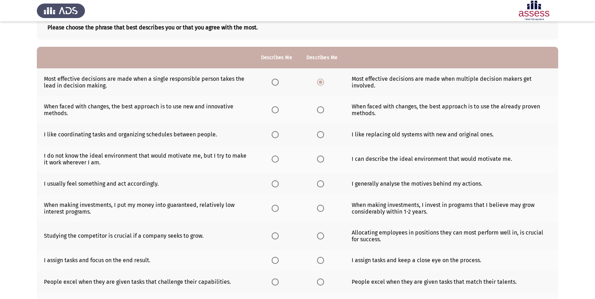
scroll to position [42, 0]
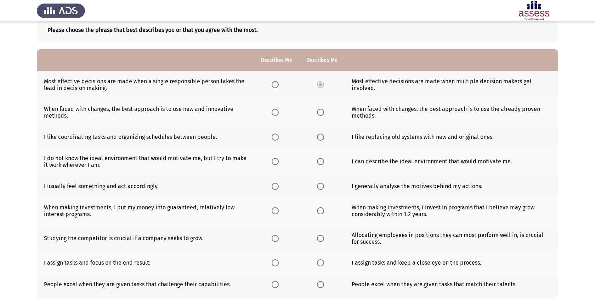
click at [275, 113] on span "Select an option" at bounding box center [274, 112] width 7 height 7
click at [275, 113] on input "Select an option" at bounding box center [274, 112] width 7 height 7
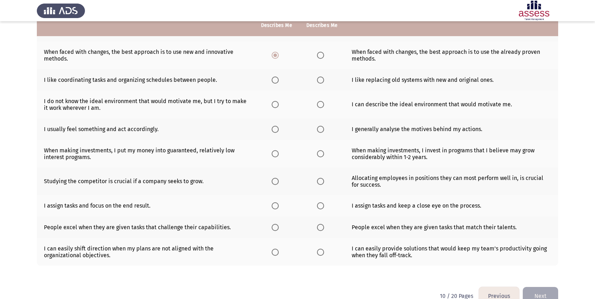
scroll to position [115, 0]
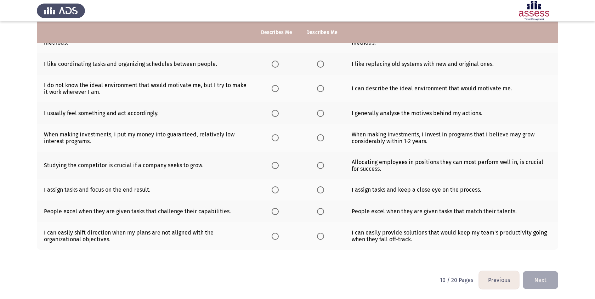
click at [313, 69] on th at bounding box center [321, 64] width 45 height 22
click at [322, 68] on th at bounding box center [321, 64] width 45 height 22
click at [322, 62] on span "Select an option" at bounding box center [320, 64] width 7 height 7
click at [322, 62] on input "Select an option" at bounding box center [320, 64] width 7 height 7
click at [317, 90] on span "Select an option" at bounding box center [320, 88] width 7 height 7
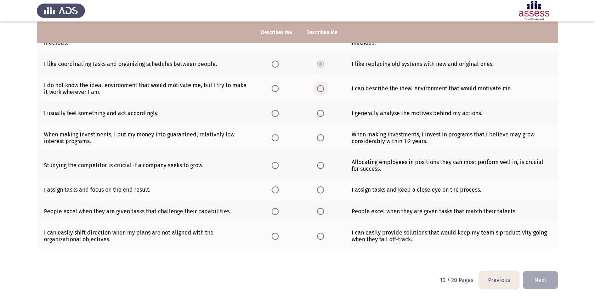
click at [317, 90] on input "Select an option" at bounding box center [320, 88] width 7 height 7
click at [315, 115] on th at bounding box center [321, 113] width 45 height 22
click at [323, 115] on label "Select an option" at bounding box center [322, 113] width 10 height 7
click at [323, 115] on input "Select an option" at bounding box center [320, 113] width 7 height 7
click at [321, 138] on span "Select an option" at bounding box center [320, 137] width 7 height 7
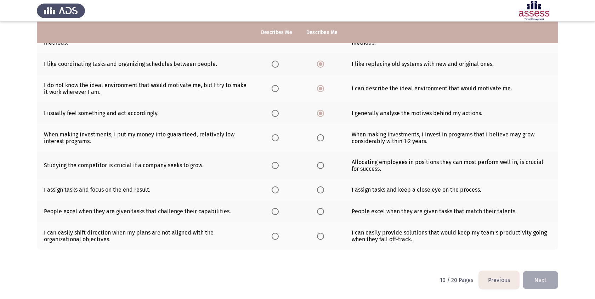
click at [321, 138] on input "Select an option" at bounding box center [320, 137] width 7 height 7
click at [273, 170] on th at bounding box center [276, 166] width 45 height 28
click at [274, 162] on span "Select an option" at bounding box center [274, 165] width 7 height 7
click at [274, 162] on input "Select an option" at bounding box center [274, 165] width 7 height 7
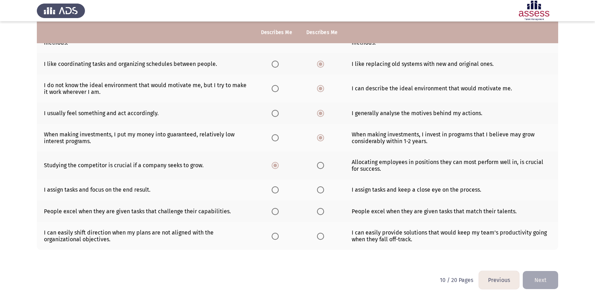
scroll to position [115, 0]
click at [317, 190] on span "Select an option" at bounding box center [320, 189] width 7 height 7
click at [317, 190] on input "Select an option" at bounding box center [320, 189] width 7 height 7
click at [277, 188] on span "Select an option" at bounding box center [274, 189] width 7 height 7
click at [277, 188] on input "Select an option" at bounding box center [274, 189] width 7 height 7
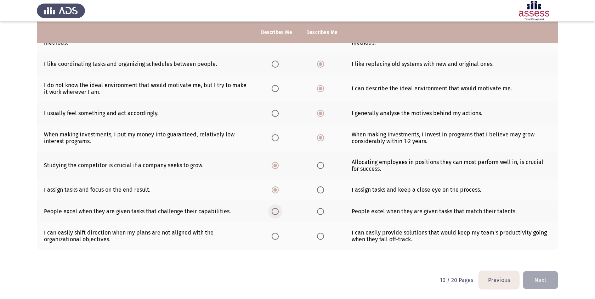
click at [278, 213] on span "Select an option" at bounding box center [274, 211] width 7 height 7
click at [278, 213] on input "Select an option" at bounding box center [274, 211] width 7 height 7
click at [316, 213] on th at bounding box center [321, 211] width 45 height 22
click at [319, 213] on span "Select an option" at bounding box center [320, 211] width 7 height 7
click at [319, 213] on input "Select an option" at bounding box center [320, 211] width 7 height 7
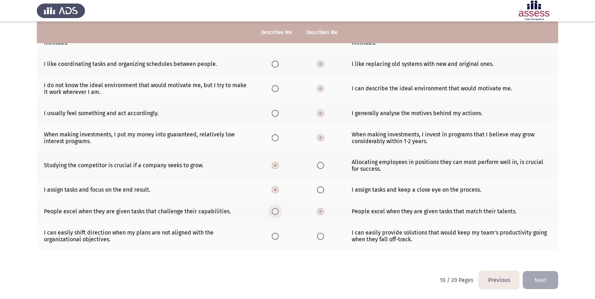
click at [276, 211] on span "Select an option" at bounding box center [274, 211] width 7 height 7
click at [276, 211] on input "Select an option" at bounding box center [274, 211] width 7 height 7
click at [317, 238] on span "Select an option" at bounding box center [320, 236] width 7 height 7
click at [317, 238] on input "Select an option" at bounding box center [320, 236] width 7 height 7
click at [276, 235] on span "Select an option" at bounding box center [274, 236] width 7 height 7
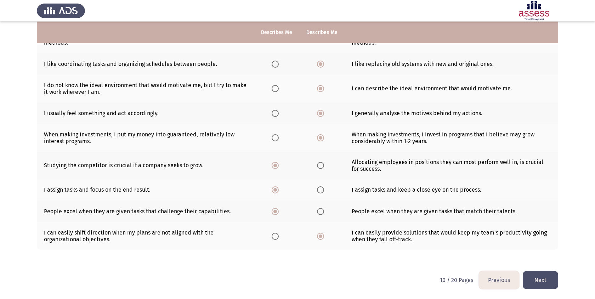
click at [276, 235] on input "Select an option" at bounding box center [274, 236] width 7 height 7
drag, startPoint x: 540, startPoint y: 275, endPoint x: 331, endPoint y: 237, distance: 212.4
click at [331, 237] on div "Previous Potentiality Assessment Next Please choose the phrase that best descri…" at bounding box center [297, 92] width 521 height 357
click at [331, 237] on th at bounding box center [321, 236] width 45 height 28
click at [320, 237] on span "Select an option" at bounding box center [320, 236] width 7 height 7
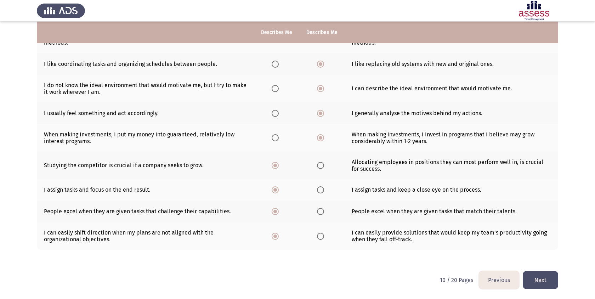
click at [320, 237] on input "Select an option" at bounding box center [320, 236] width 7 height 7
click at [545, 272] on button "Next" at bounding box center [539, 280] width 35 height 18
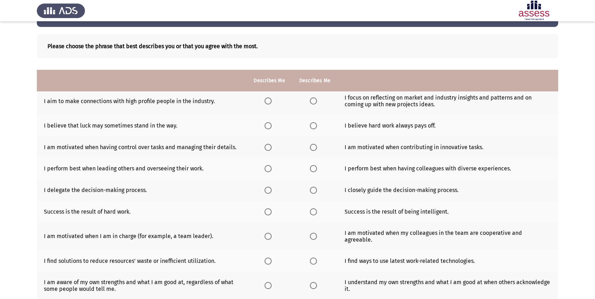
scroll to position [0, 0]
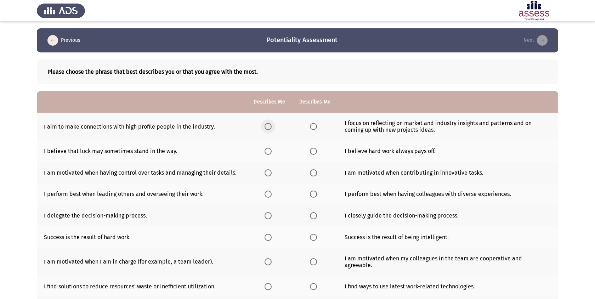
click at [269, 125] on span "Select an option" at bounding box center [267, 126] width 7 height 7
click at [269, 125] on input "Select an option" at bounding box center [267, 126] width 7 height 7
click at [316, 128] on span "Select an option" at bounding box center [313, 126] width 7 height 7
click at [316, 128] on input "Select an option" at bounding box center [313, 126] width 7 height 7
click at [311, 153] on span "Select an option" at bounding box center [313, 151] width 7 height 7
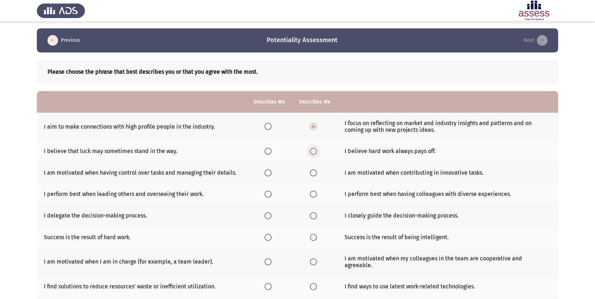
click at [311, 153] on input "Select an option" at bounding box center [313, 151] width 7 height 7
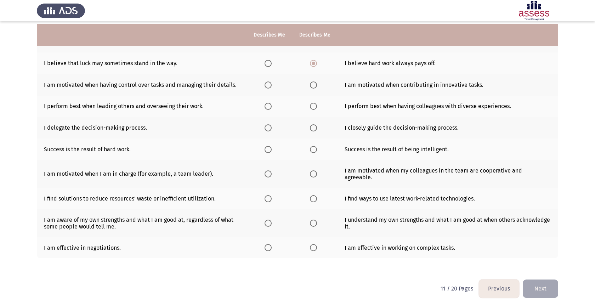
scroll to position [90, 0]
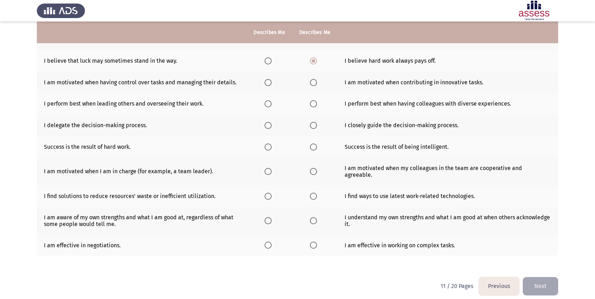
drag, startPoint x: 306, startPoint y: 82, endPoint x: 296, endPoint y: 82, distance: 10.6
click at [304, 82] on th at bounding box center [314, 82] width 45 height 22
click at [272, 81] on label "Select an option" at bounding box center [269, 82] width 10 height 7
click at [271, 81] on input "Select an option" at bounding box center [267, 82] width 7 height 7
click at [270, 104] on span "Select an option" at bounding box center [267, 103] width 7 height 7
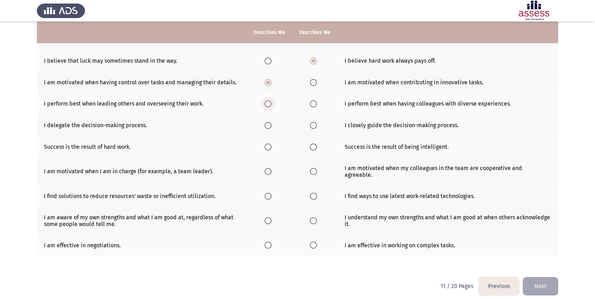
click at [270, 104] on input "Select an option" at bounding box center [267, 103] width 7 height 7
click at [271, 125] on label "Select an option" at bounding box center [269, 125] width 10 height 7
click at [271, 125] on input "Select an option" at bounding box center [267, 125] width 7 height 7
click at [267, 147] on span "Select an option" at bounding box center [267, 146] width 7 height 7
click at [267, 147] on input "Select an option" at bounding box center [267, 146] width 7 height 7
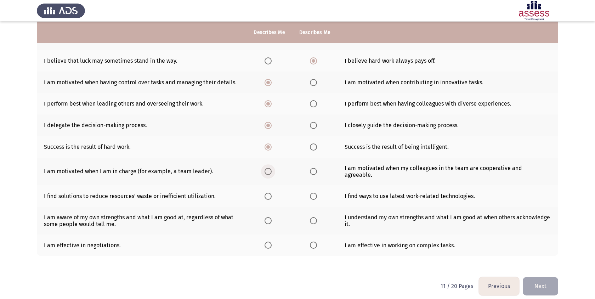
click at [268, 171] on span "Select an option" at bounding box center [267, 171] width 7 height 7
click at [268, 171] on input "Select an option" at bounding box center [267, 171] width 7 height 7
click at [263, 190] on th at bounding box center [268, 196] width 45 height 22
click at [267, 193] on span "Select an option" at bounding box center [267, 196] width 7 height 7
click at [267, 193] on input "Select an option" at bounding box center [267, 196] width 7 height 7
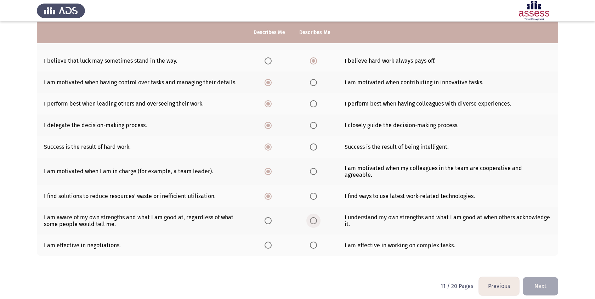
click at [317, 217] on label "Select an option" at bounding box center [315, 220] width 10 height 7
click at [317, 217] on input "Select an option" at bounding box center [313, 220] width 7 height 7
click at [317, 241] on label "Select an option" at bounding box center [315, 244] width 10 height 7
click at [317, 241] on input "Select an option" at bounding box center [313, 244] width 7 height 7
click at [547, 277] on button "Next" at bounding box center [539, 286] width 35 height 18
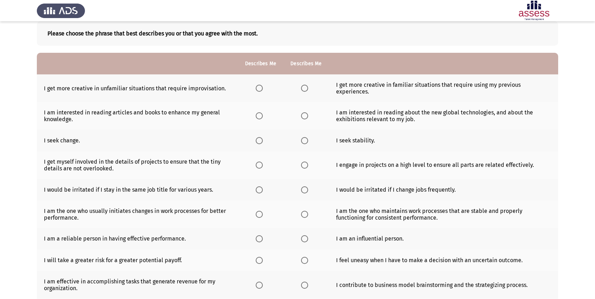
scroll to position [39, 0]
click at [257, 87] on span "Select an option" at bounding box center [259, 87] width 7 height 7
click at [257, 87] on input "Select an option" at bounding box center [259, 87] width 7 height 7
click at [305, 112] on span "Select an option" at bounding box center [304, 115] width 7 height 7
click at [305, 112] on input "Select an option" at bounding box center [304, 115] width 7 height 7
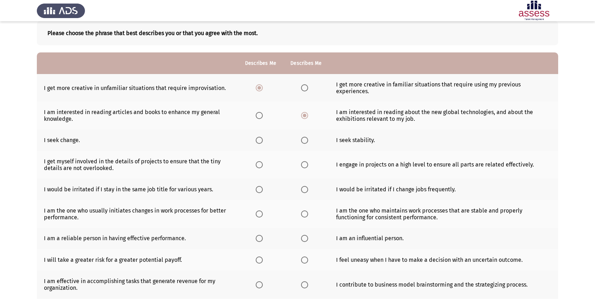
click at [304, 138] on th at bounding box center [305, 140] width 45 height 22
click at [304, 137] on span "Select an option" at bounding box center [304, 140] width 7 height 7
click at [304, 137] on input "Select an option" at bounding box center [304, 140] width 7 height 7
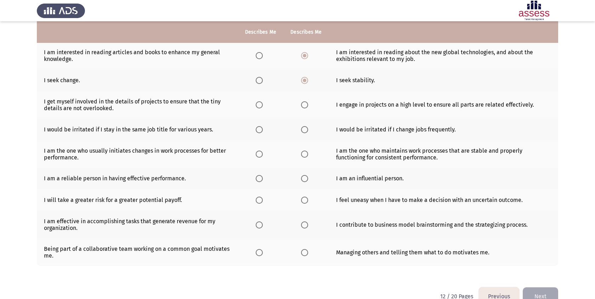
scroll to position [97, 0]
click at [304, 102] on span "Select an option" at bounding box center [304, 105] width 7 height 7
click at [304, 102] on input "Select an option" at bounding box center [304, 105] width 7 height 7
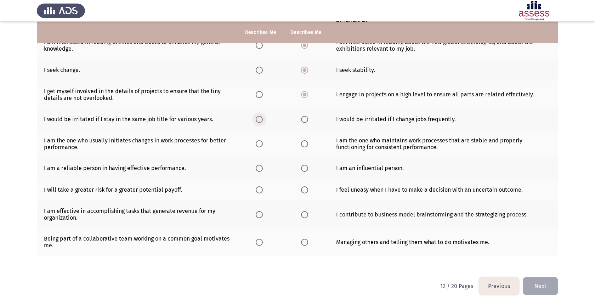
click at [261, 116] on span "Select an option" at bounding box center [259, 119] width 7 height 7
click at [261, 116] on input "Select an option" at bounding box center [259, 119] width 7 height 7
click at [257, 140] on span "Select an option" at bounding box center [259, 143] width 7 height 7
click at [257, 140] on input "Select an option" at bounding box center [259, 143] width 7 height 7
click at [261, 165] on span "Select an option" at bounding box center [259, 168] width 7 height 7
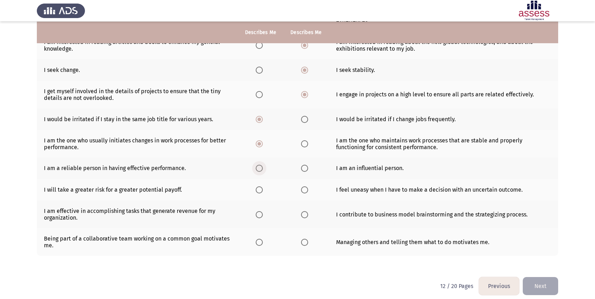
click at [261, 165] on input "Select an option" at bounding box center [259, 168] width 7 height 7
click at [303, 165] on span "Select an option" at bounding box center [304, 168] width 7 height 7
click at [303, 165] on input "Select an option" at bounding box center [304, 168] width 7 height 7
click at [257, 186] on span "Select an option" at bounding box center [259, 189] width 7 height 7
click at [257, 186] on input "Select an option" at bounding box center [259, 189] width 7 height 7
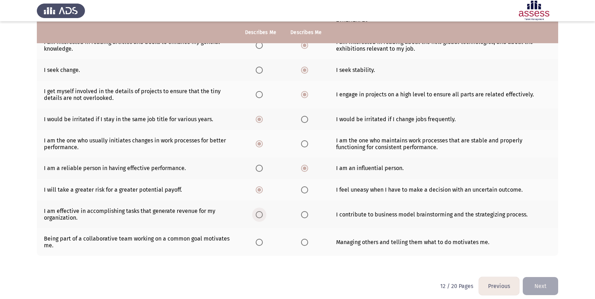
click at [260, 211] on span "Select an option" at bounding box center [259, 214] width 7 height 7
click at [260, 211] on input "Select an option" at bounding box center [259, 214] width 7 height 7
click at [260, 239] on span "Select an option" at bounding box center [259, 242] width 7 height 7
click at [260, 239] on input "Select an option" at bounding box center [259, 242] width 7 height 7
click at [549, 281] on button "Next" at bounding box center [539, 286] width 35 height 18
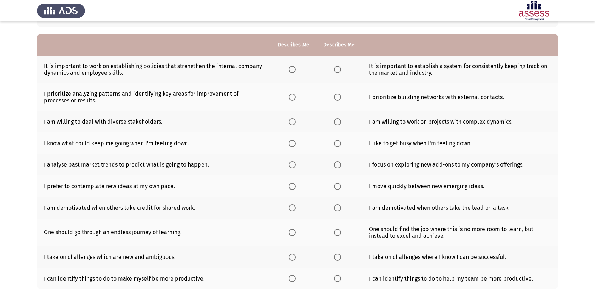
scroll to position [57, 0]
click at [293, 68] on span "Select an option" at bounding box center [291, 68] width 7 height 7
click at [293, 68] on input "Select an option" at bounding box center [291, 68] width 7 height 7
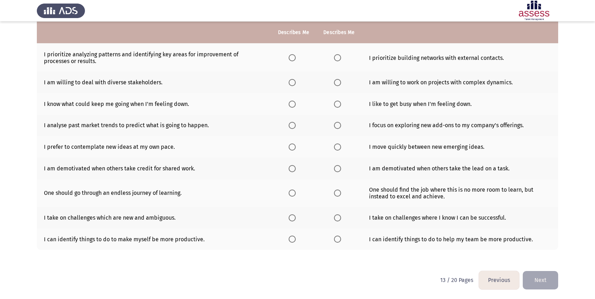
scroll to position [96, 0]
click at [291, 59] on span "Select an option" at bounding box center [291, 57] width 7 height 7
click at [291, 59] on input "Select an option" at bounding box center [291, 57] width 7 height 7
click at [279, 82] on th at bounding box center [293, 82] width 45 height 22
click at [285, 82] on th at bounding box center [293, 82] width 45 height 22
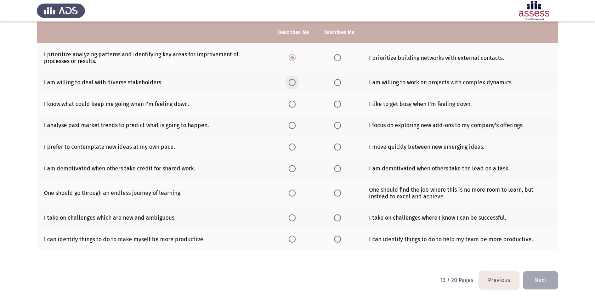
click at [292, 82] on span "Select an option" at bounding box center [291, 82] width 7 height 7
click at [292, 82] on input "Select an option" at bounding box center [291, 82] width 7 height 7
click at [293, 103] on span "Select an option" at bounding box center [291, 104] width 7 height 7
click at [293, 103] on input "Select an option" at bounding box center [291, 104] width 7 height 7
click at [296, 124] on label "Select an option" at bounding box center [293, 125] width 10 height 7
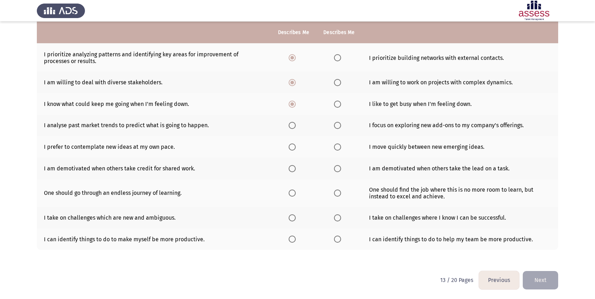
click at [295, 124] on input "Select an option" at bounding box center [291, 125] width 7 height 7
click at [292, 145] on span "Select an option" at bounding box center [291, 146] width 7 height 7
click at [292, 145] on input "Select an option" at bounding box center [291, 146] width 7 height 7
click at [336, 167] on span "Select an option" at bounding box center [337, 168] width 7 height 7
click at [336, 167] on input "Select an option" at bounding box center [337, 168] width 7 height 7
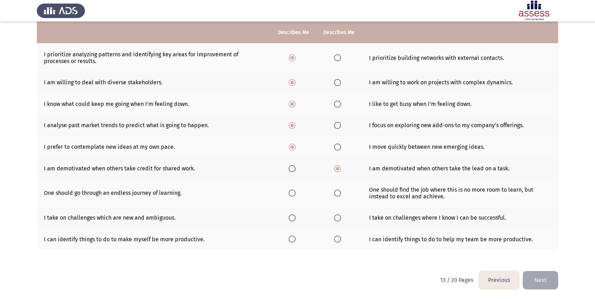
click at [291, 194] on span "Select an option" at bounding box center [291, 192] width 7 height 7
click at [291, 194] on input "Select an option" at bounding box center [291, 192] width 7 height 7
click at [291, 216] on span "Select an option" at bounding box center [291, 217] width 7 height 7
click at [291, 216] on input "Select an option" at bounding box center [291, 217] width 7 height 7
drag, startPoint x: 295, startPoint y: 240, endPoint x: 335, endPoint y: 240, distance: 39.6
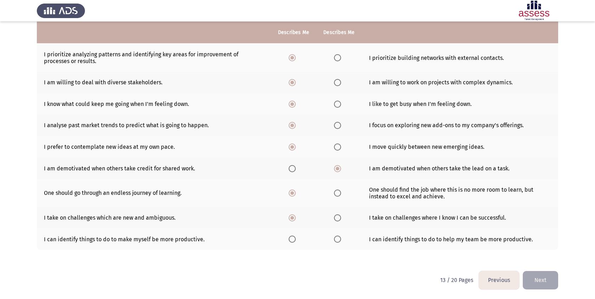
click at [334, 240] on tr "I can identify things to do to make myself be more productive. I can identify t…" at bounding box center [297, 239] width 521 height 22
click at [335, 240] on span "Select an option" at bounding box center [337, 238] width 7 height 7
click at [335, 240] on input "Select an option" at bounding box center [337, 238] width 7 height 7
click at [535, 286] on button "Next" at bounding box center [539, 280] width 35 height 18
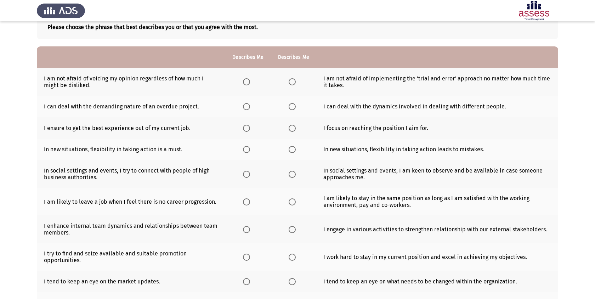
scroll to position [45, 0]
click at [247, 81] on span "Select an option" at bounding box center [246, 81] width 7 height 7
click at [247, 81] on input "Select an option" at bounding box center [246, 81] width 7 height 7
click at [249, 108] on span "Select an option" at bounding box center [246, 106] width 7 height 7
click at [249, 108] on input "Select an option" at bounding box center [246, 106] width 7 height 7
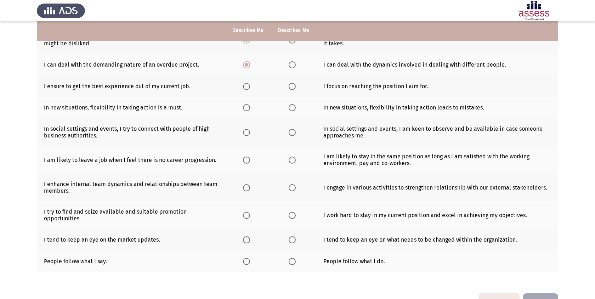
scroll to position [97, 0]
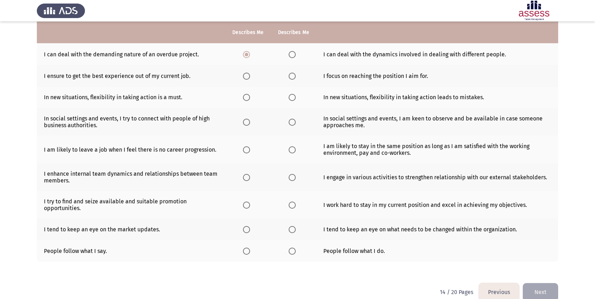
click at [290, 74] on span "Select an option" at bounding box center [291, 76] width 7 height 7
click at [290, 74] on input "Select an option" at bounding box center [291, 76] width 7 height 7
click at [247, 97] on span "Select an option" at bounding box center [246, 97] width 7 height 7
click at [247, 97] on input "Select an option" at bounding box center [246, 97] width 7 height 7
click at [291, 124] on span "Select an option" at bounding box center [291, 122] width 7 height 7
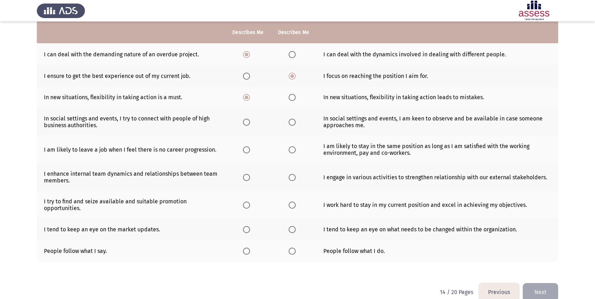
click at [291, 124] on input "Select an option" at bounding box center [291, 122] width 7 height 7
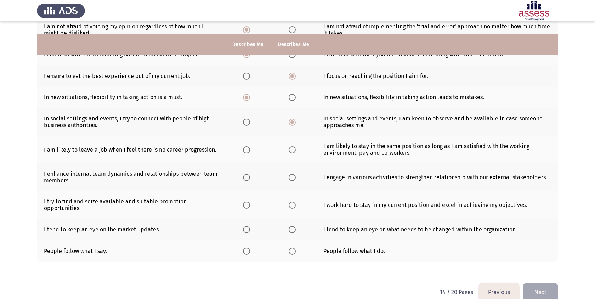
scroll to position [109, 0]
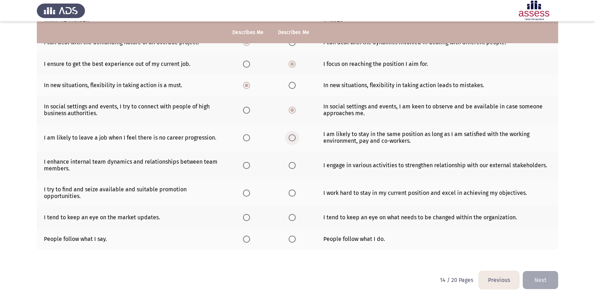
click at [293, 140] on span "Select an option" at bounding box center [291, 137] width 7 height 7
click at [293, 140] on input "Select an option" at bounding box center [291, 137] width 7 height 7
click at [249, 168] on span "Select an option" at bounding box center [246, 165] width 7 height 7
click at [249, 168] on input "Select an option" at bounding box center [246, 165] width 7 height 7
click at [254, 191] on th at bounding box center [247, 193] width 45 height 28
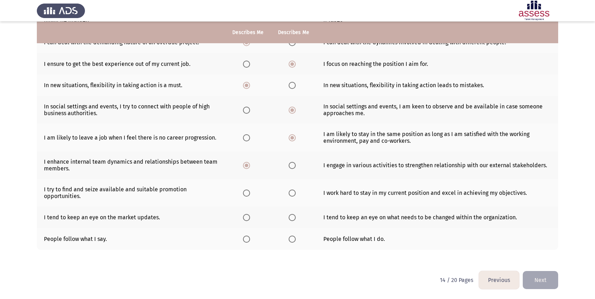
click at [246, 194] on span "Select an option" at bounding box center [246, 192] width 7 height 7
click at [246, 194] on input "Select an option" at bounding box center [246, 192] width 7 height 7
click at [291, 223] on th at bounding box center [293, 217] width 45 height 22
click at [294, 218] on span "Select an option" at bounding box center [291, 217] width 7 height 7
click at [294, 218] on input "Select an option" at bounding box center [291, 217] width 7 height 7
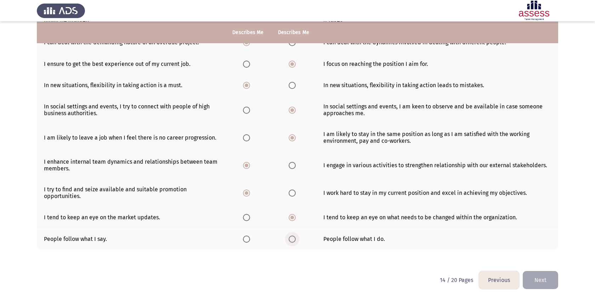
click at [291, 241] on span "Select an option" at bounding box center [291, 238] width 7 height 7
click at [291, 241] on input "Select an option" at bounding box center [291, 238] width 7 height 7
click at [543, 274] on button "Next" at bounding box center [539, 280] width 35 height 18
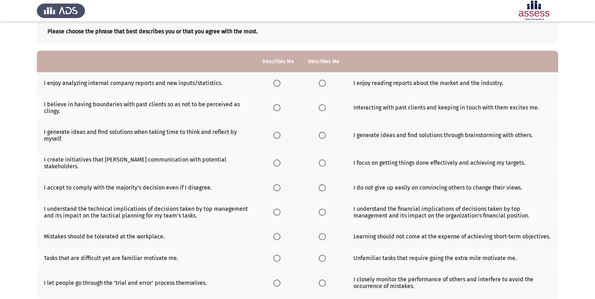
scroll to position [0, 0]
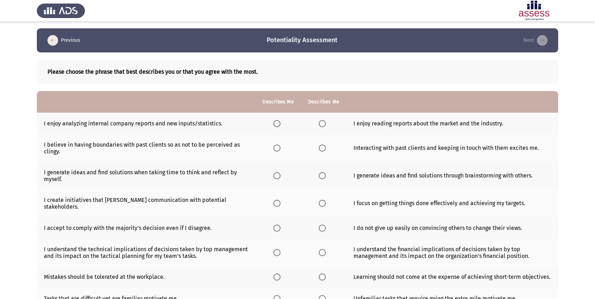
click at [275, 122] on span "Select an option" at bounding box center [276, 123] width 7 height 7
click at [275, 122] on input "Select an option" at bounding box center [276, 123] width 7 height 7
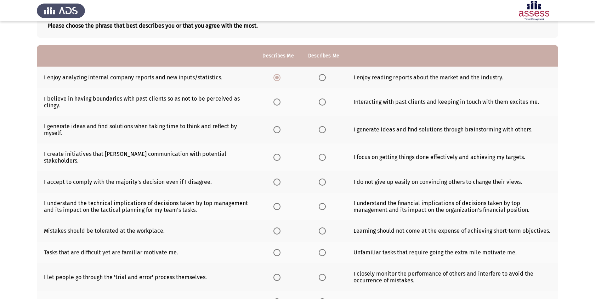
scroll to position [46, 0]
click at [279, 100] on span "Select an option" at bounding box center [276, 102] width 7 height 7
click at [279, 100] on input "Select an option" at bounding box center [276, 102] width 7 height 7
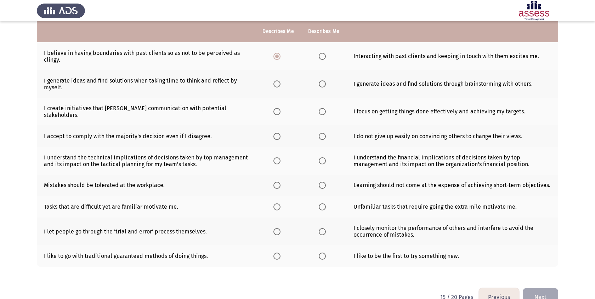
scroll to position [91, 0]
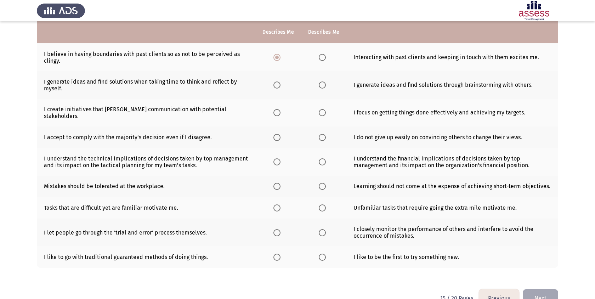
click at [322, 83] on span "Select an option" at bounding box center [321, 84] width 7 height 7
click at [322, 83] on input "Select an option" at bounding box center [321, 84] width 7 height 7
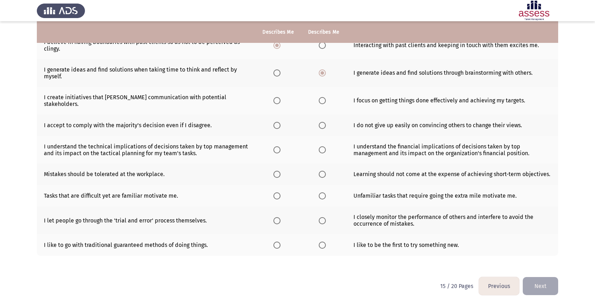
drag, startPoint x: 275, startPoint y: 96, endPoint x: 299, endPoint y: 83, distance: 27.5
click at [299, 83] on tbody "I enjoy analyzing internal company reports and new inputs/statistics. I enjoy r…" at bounding box center [297, 133] width 521 height 246
click at [319, 98] on span "Select an option" at bounding box center [321, 100] width 7 height 7
click at [319, 98] on input "Select an option" at bounding box center [321, 100] width 7 height 7
click at [275, 122] on span "Select an option" at bounding box center [276, 125] width 7 height 7
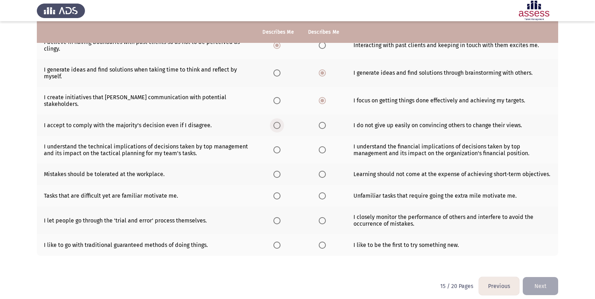
click at [275, 122] on input "Select an option" at bounding box center [276, 125] width 7 height 7
click at [322, 146] on span "Select an option" at bounding box center [321, 149] width 7 height 7
click at [322, 146] on input "Select an option" at bounding box center [321, 149] width 7 height 7
click at [274, 171] on span "Select an option" at bounding box center [276, 174] width 7 height 7
click at [274, 171] on input "Select an option" at bounding box center [276, 174] width 7 height 7
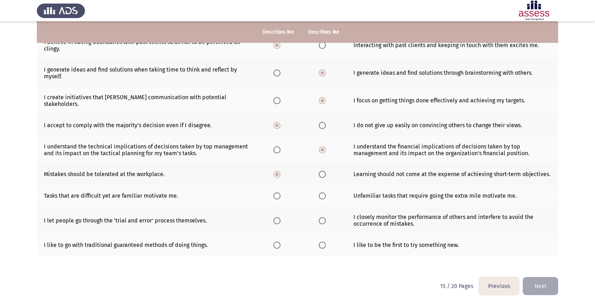
click at [275, 192] on span "Select an option" at bounding box center [276, 195] width 7 height 7
click at [275, 192] on input "Select an option" at bounding box center [276, 195] width 7 height 7
click at [318, 192] on span "Select an option" at bounding box center [321, 195] width 7 height 7
click at [318, 192] on input "Select an option" at bounding box center [321, 195] width 7 height 7
click at [276, 217] on span "Select an option" at bounding box center [276, 220] width 7 height 7
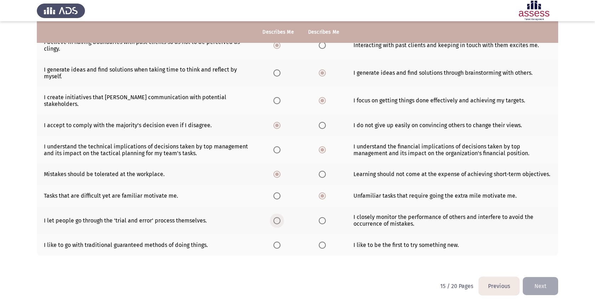
click at [276, 217] on input "Select an option" at bounding box center [276, 220] width 7 height 7
click at [326, 217] on label "Select an option" at bounding box center [323, 220] width 10 height 7
click at [326, 217] on input "Select an option" at bounding box center [321, 220] width 7 height 7
click at [321, 241] on span "Select an option" at bounding box center [321, 244] width 7 height 7
click at [321, 241] on input "Select an option" at bounding box center [321, 244] width 7 height 7
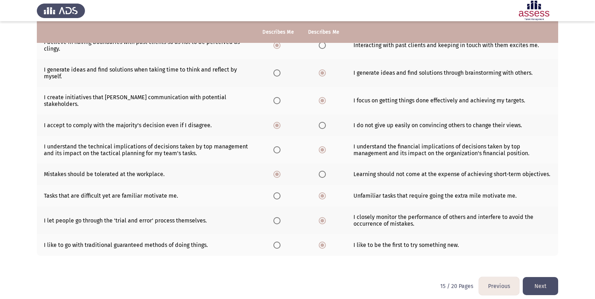
click at [547, 281] on button "Next" at bounding box center [539, 286] width 35 height 18
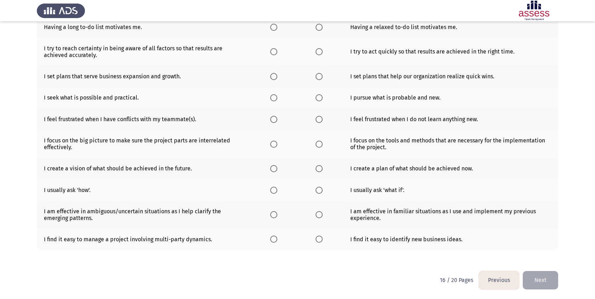
scroll to position [0, 0]
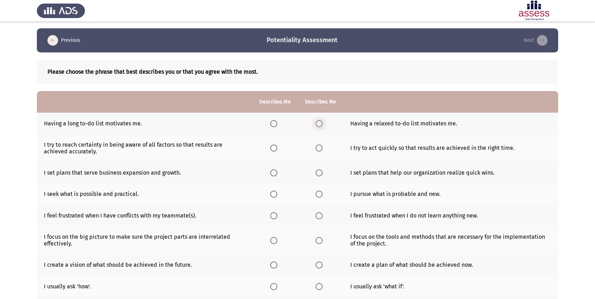
click at [319, 122] on span "Select an option" at bounding box center [318, 123] width 7 height 7
click at [319, 122] on input "Select an option" at bounding box center [318, 123] width 7 height 7
click at [161, 123] on td "Having a long to-do list motivates me." at bounding box center [144, 124] width 215 height 22
drag, startPoint x: 161, startPoint y: 123, endPoint x: 175, endPoint y: 142, distance: 23.3
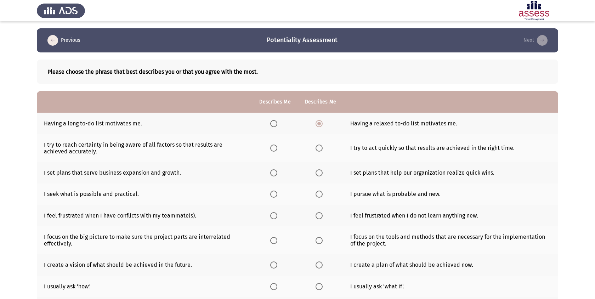
click at [175, 142] on tbody "Having a long to-do list motivates me. Having a relaxed to-do list motivates me…" at bounding box center [297, 229] width 521 height 233
click at [168, 147] on td "I try to reach certainty in being aware of all factors so that results are achi…" at bounding box center [144, 148] width 215 height 28
click at [271, 148] on span "Select an option" at bounding box center [273, 147] width 7 height 7
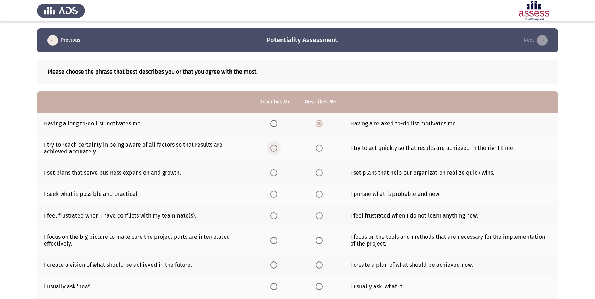
click at [271, 148] on input "Select an option" at bounding box center [273, 147] width 7 height 7
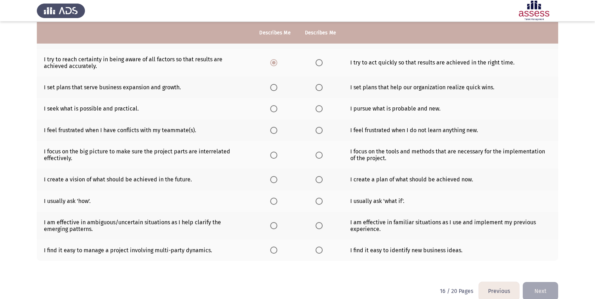
scroll to position [86, 0]
click at [270, 86] on span "Select an option" at bounding box center [273, 87] width 7 height 7
click at [270, 86] on input "Select an option" at bounding box center [273, 87] width 7 height 7
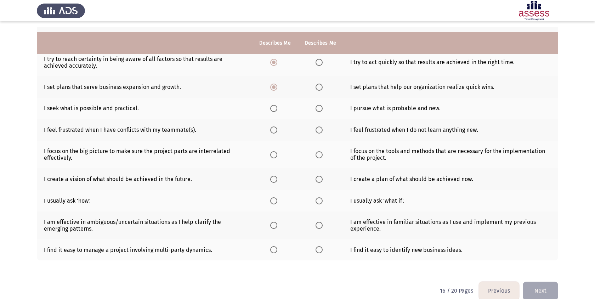
scroll to position [96, 0]
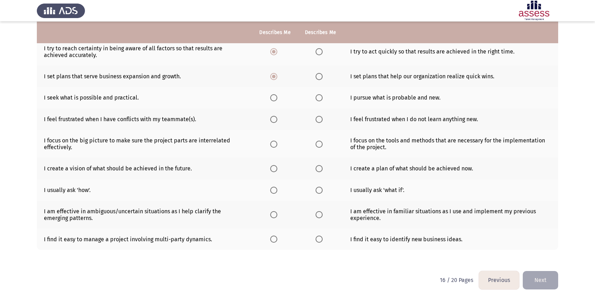
drag, startPoint x: 330, startPoint y: 73, endPoint x: 321, endPoint y: 73, distance: 9.6
click at [330, 73] on th at bounding box center [320, 76] width 45 height 22
click at [316, 73] on span "Select an option" at bounding box center [318, 76] width 7 height 7
click at [316, 73] on input "Select an option" at bounding box center [318, 76] width 7 height 7
click at [271, 100] on span "Select an option" at bounding box center [273, 97] width 7 height 7
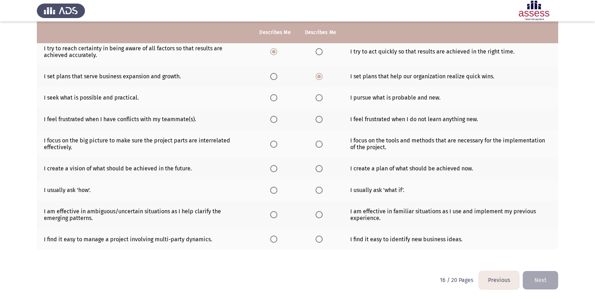
click at [271, 100] on input "Select an option" at bounding box center [273, 97] width 7 height 7
click at [311, 119] on th at bounding box center [320, 119] width 45 height 22
click at [317, 119] on span "Select an option" at bounding box center [318, 119] width 7 height 7
click at [317, 119] on input "Select an option" at bounding box center [318, 119] width 7 height 7
click at [270, 124] on th at bounding box center [274, 119] width 45 height 22
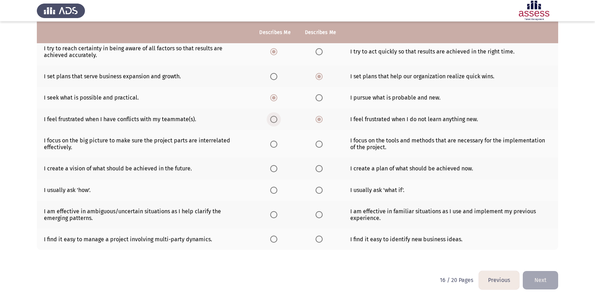
click at [270, 117] on span "Select an option" at bounding box center [273, 119] width 7 height 7
click at [270, 117] on input "Select an option" at bounding box center [273, 119] width 7 height 7
click at [272, 146] on span "Select an option" at bounding box center [273, 143] width 7 height 7
click at [272, 146] on input "Select an option" at bounding box center [273, 143] width 7 height 7
click at [271, 168] on span "Select an option" at bounding box center [273, 168] width 7 height 7
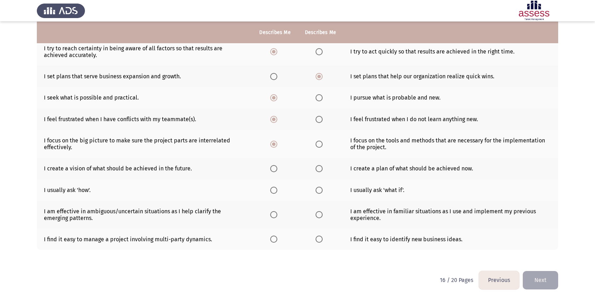
click at [271, 168] on input "Select an option" at bounding box center [273, 168] width 7 height 7
click at [273, 191] on span "Select an option" at bounding box center [273, 189] width 7 height 7
click at [273, 191] on input "Select an option" at bounding box center [273, 189] width 7 height 7
click at [272, 217] on span "Select an option" at bounding box center [273, 214] width 7 height 7
click at [272, 217] on input "Select an option" at bounding box center [273, 214] width 7 height 7
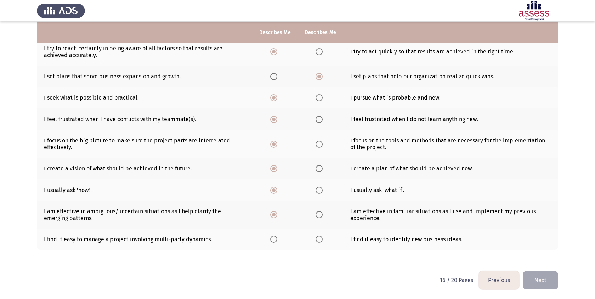
click at [154, 240] on td "I find it easy to manage a project involving multi-party dynamics." at bounding box center [144, 239] width 215 height 22
click at [317, 237] on span "Select an option" at bounding box center [318, 238] width 7 height 7
click at [317, 237] on input "Select an option" at bounding box center [318, 238] width 7 height 7
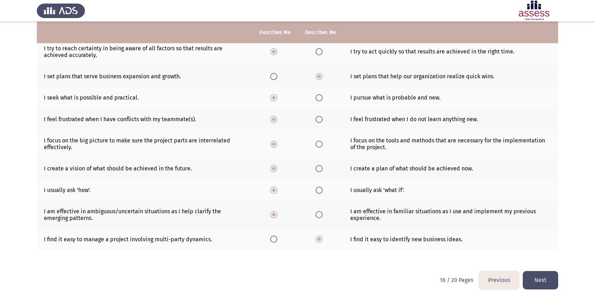
click at [271, 234] on th at bounding box center [274, 239] width 45 height 22
click at [272, 236] on span "Select an option" at bounding box center [273, 238] width 7 height 7
click at [272, 236] on input "Select an option" at bounding box center [273, 238] width 7 height 7
click at [545, 280] on button "Next" at bounding box center [539, 280] width 35 height 18
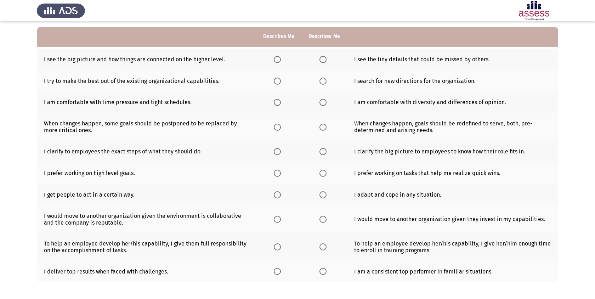
scroll to position [68, 0]
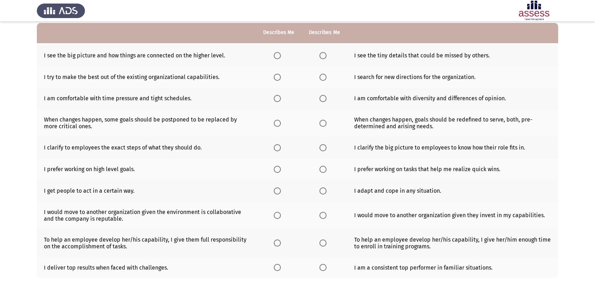
click at [279, 54] on span "Select an option" at bounding box center [277, 55] width 7 height 7
click at [279, 54] on input "Select an option" at bounding box center [277, 55] width 7 height 7
click at [274, 75] on span "Select an option" at bounding box center [277, 77] width 7 height 7
click at [274, 75] on input "Select an option" at bounding box center [277, 77] width 7 height 7
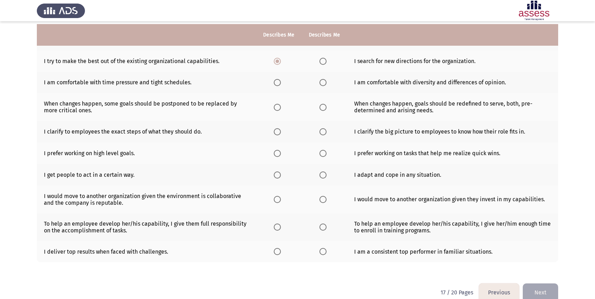
scroll to position [86, 0]
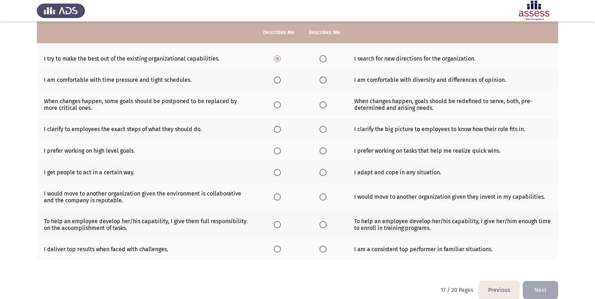
click at [325, 82] on span "Select an option" at bounding box center [322, 79] width 7 height 7
click at [325, 82] on input "Select an option" at bounding box center [322, 79] width 7 height 7
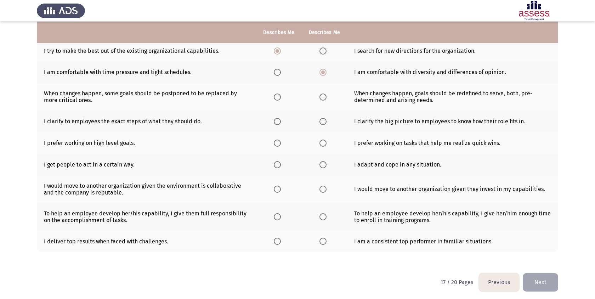
scroll to position [96, 0]
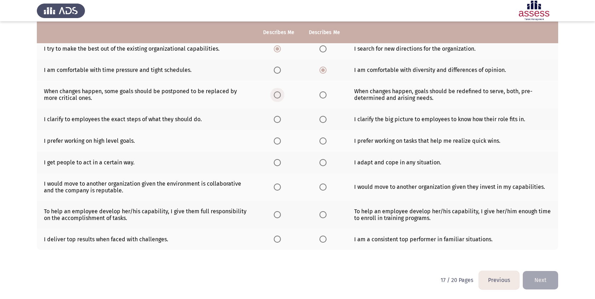
click at [277, 97] on span "Select an option" at bounding box center [277, 94] width 7 height 7
click at [277, 97] on input "Select an option" at bounding box center [277, 94] width 7 height 7
click at [321, 99] on th at bounding box center [324, 95] width 45 height 28
click at [321, 94] on span "Select an option" at bounding box center [322, 94] width 7 height 7
click at [321, 94] on input "Select an option" at bounding box center [322, 94] width 7 height 7
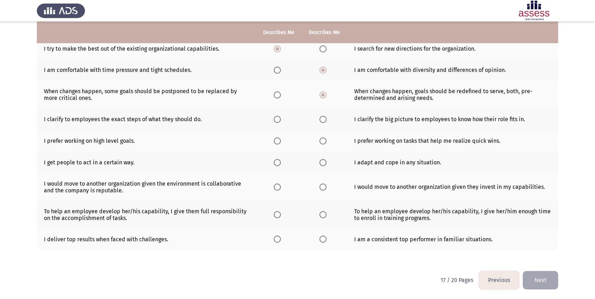
click at [319, 106] on th at bounding box center [324, 95] width 45 height 28
click at [319, 116] on span "Select an option" at bounding box center [322, 119] width 7 height 7
click at [319, 116] on input "Select an option" at bounding box center [322, 119] width 7 height 7
click at [277, 139] on span "Select an option" at bounding box center [277, 140] width 7 height 7
click at [277, 139] on input "Select an option" at bounding box center [277, 140] width 7 height 7
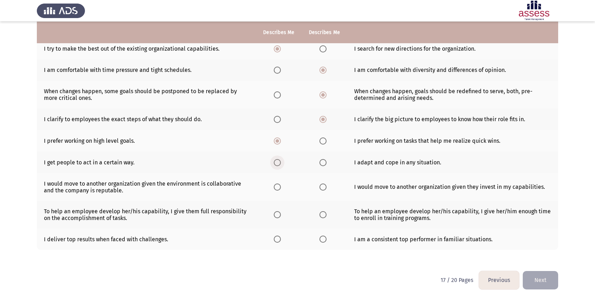
click at [276, 162] on span "Select an option" at bounding box center [277, 162] width 7 height 7
click at [276, 162] on input "Select an option" at bounding box center [277, 162] width 7 height 7
click at [322, 187] on span "Select an option" at bounding box center [322, 186] width 7 height 7
click at [322, 187] on input "Select an option" at bounding box center [322, 186] width 7 height 7
click at [275, 214] on span "Select an option" at bounding box center [277, 214] width 7 height 7
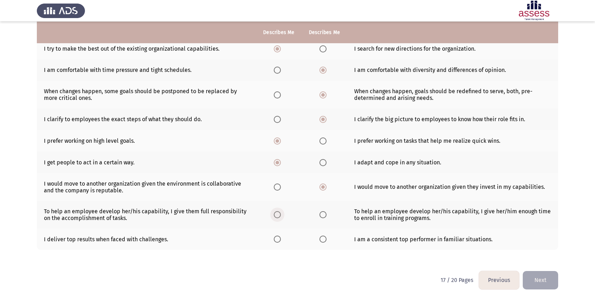
click at [275, 214] on input "Select an option" at bounding box center [277, 214] width 7 height 7
click at [278, 239] on span "Select an option" at bounding box center [277, 238] width 7 height 7
click at [278, 239] on input "Select an option" at bounding box center [277, 238] width 7 height 7
click at [538, 278] on button "Next" at bounding box center [539, 280] width 35 height 18
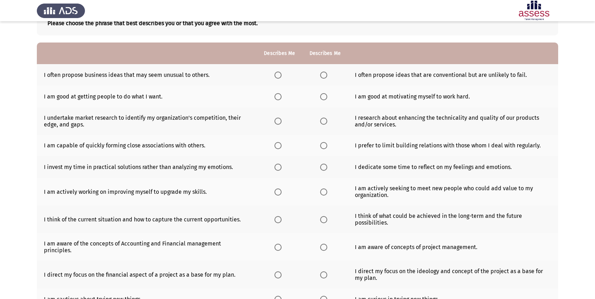
scroll to position [0, 0]
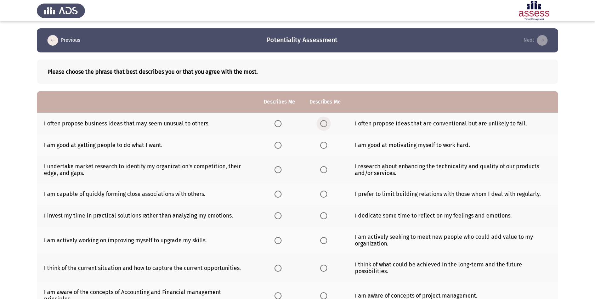
click at [325, 126] on span "Select an option" at bounding box center [323, 123] width 7 height 7
click at [325, 126] on input "Select an option" at bounding box center [323, 123] width 7 height 7
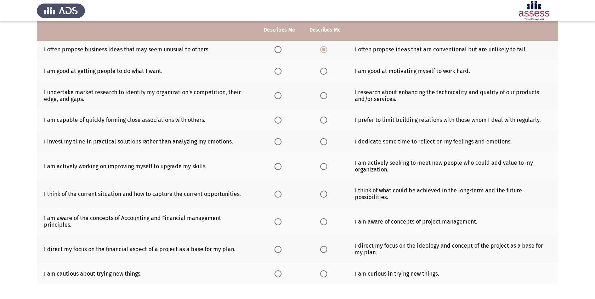
scroll to position [75, 0]
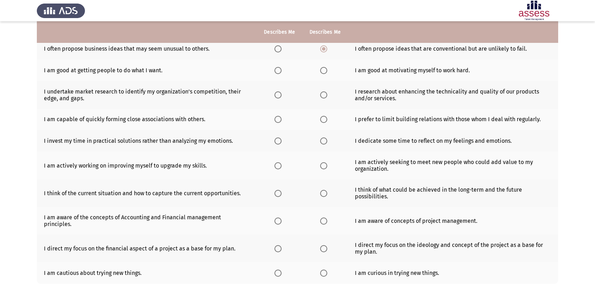
click at [284, 71] on th at bounding box center [279, 70] width 45 height 22
click at [279, 71] on span "Select an option" at bounding box center [277, 70] width 7 height 7
click at [279, 71] on input "Select an option" at bounding box center [277, 70] width 7 height 7
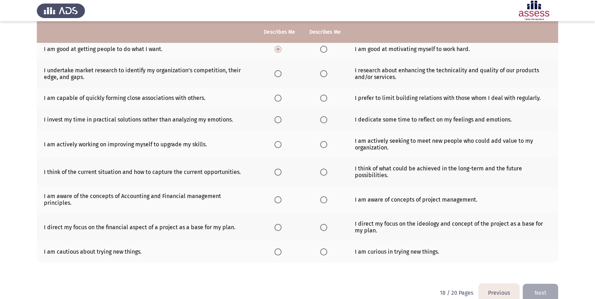
scroll to position [103, 0]
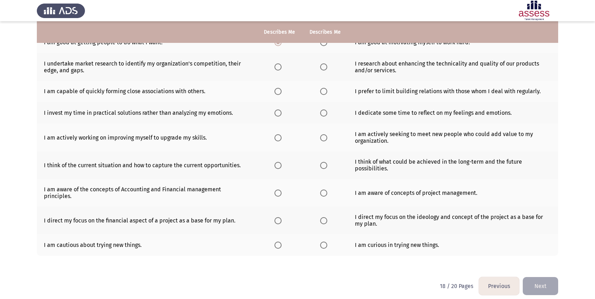
click at [325, 66] on span "Select an option" at bounding box center [323, 66] width 7 height 7
click at [325, 66] on input "Select an option" at bounding box center [323, 66] width 7 height 7
click at [279, 69] on span "Select an option" at bounding box center [277, 66] width 7 height 7
click at [279, 69] on input "Select an option" at bounding box center [277, 66] width 7 height 7
click at [277, 96] on th at bounding box center [279, 92] width 45 height 22
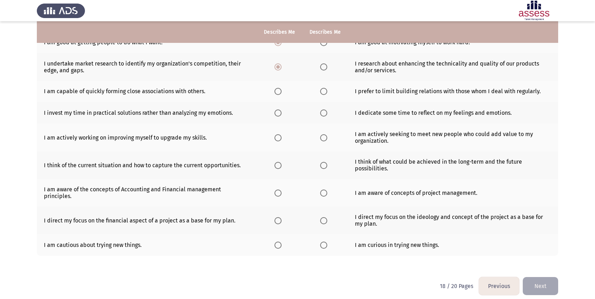
click at [277, 91] on span "Select an option" at bounding box center [277, 91] width 7 height 7
click at [277, 91] on input "Select an option" at bounding box center [277, 91] width 7 height 7
click at [277, 116] on span "Select an option" at bounding box center [277, 112] width 7 height 7
click at [277, 116] on input "Select an option" at bounding box center [277, 112] width 7 height 7
click at [278, 139] on span "Select an option" at bounding box center [277, 137] width 7 height 7
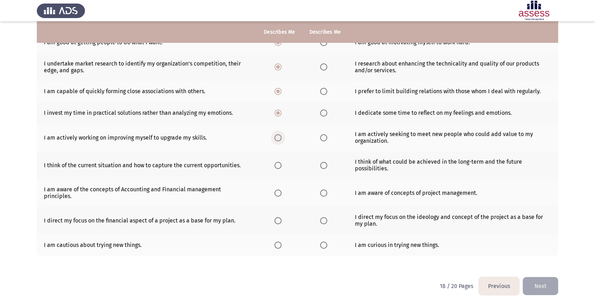
click at [278, 139] on input "Select an option" at bounding box center [277, 137] width 7 height 7
click at [230, 168] on td "I think of the current situation and how to capture the current opportunities." at bounding box center [147, 165] width 220 height 28
click at [229, 165] on td "I think of the current situation and how to capture the current opportunities." at bounding box center [147, 165] width 220 height 28
click at [323, 165] on span "Select an option" at bounding box center [323, 165] width 7 height 7
click at [323, 165] on input "Select an option" at bounding box center [323, 165] width 7 height 7
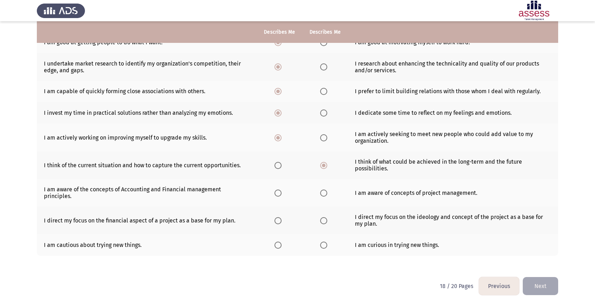
click at [318, 186] on th at bounding box center [324, 193] width 45 height 28
click at [275, 189] on span "Select an option" at bounding box center [277, 192] width 7 height 7
click at [275, 189] on input "Select an option" at bounding box center [277, 192] width 7 height 7
click at [327, 190] on label "Select an option" at bounding box center [325, 192] width 10 height 7
click at [327, 190] on input "Select an option" at bounding box center [323, 192] width 7 height 7
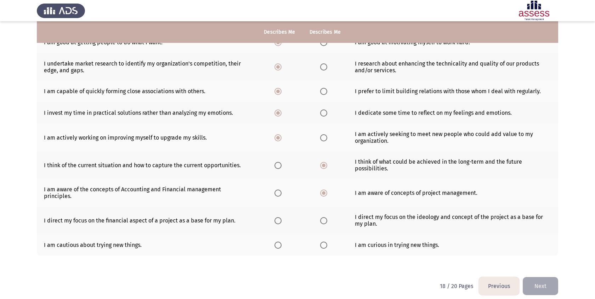
click at [274, 188] on th at bounding box center [279, 193] width 45 height 28
click at [275, 184] on th at bounding box center [279, 193] width 45 height 28
click at [277, 189] on span "Select an option" at bounding box center [277, 192] width 7 height 7
click at [277, 189] on input "Select an option" at bounding box center [277, 192] width 7 height 7
click at [277, 217] on span "Select an option" at bounding box center [277, 220] width 7 height 7
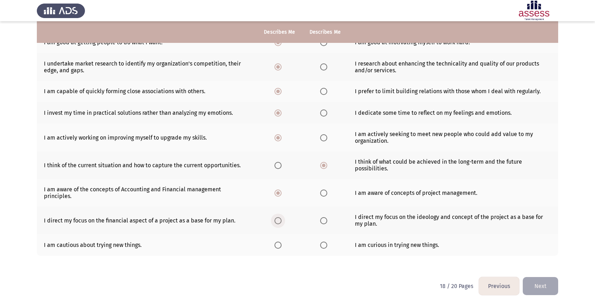
click at [277, 217] on input "Select an option" at bounding box center [277, 220] width 7 height 7
click at [321, 241] on span "Select an option" at bounding box center [323, 244] width 7 height 7
click at [321, 241] on input "Select an option" at bounding box center [323, 244] width 7 height 7
click at [541, 277] on button "Next" at bounding box center [539, 286] width 35 height 18
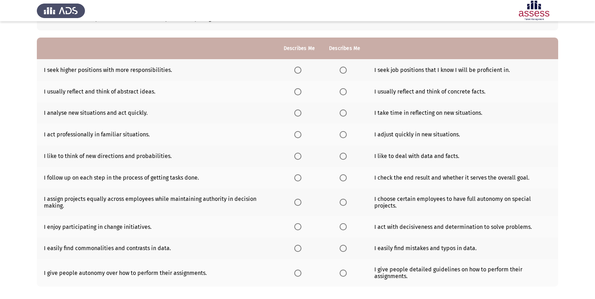
scroll to position [0, 0]
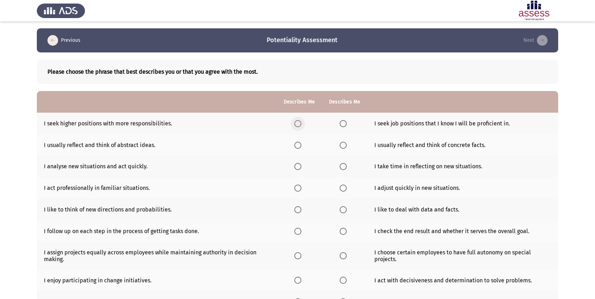
click at [299, 124] on span "Select an option" at bounding box center [297, 123] width 7 height 7
click at [299, 124] on input "Select an option" at bounding box center [297, 123] width 7 height 7
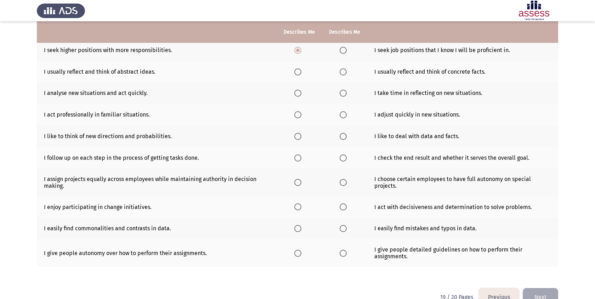
scroll to position [74, 0]
click at [344, 70] on span "Select an option" at bounding box center [342, 71] width 7 height 7
click at [344, 70] on input "Select an option" at bounding box center [342, 71] width 7 height 7
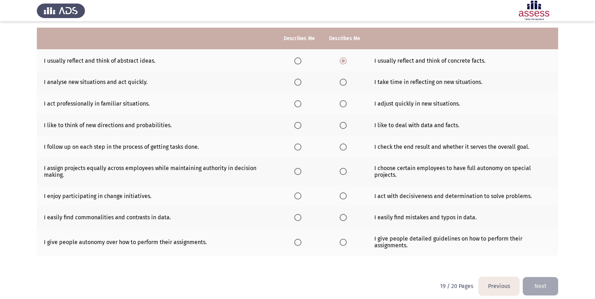
scroll to position [90, 0]
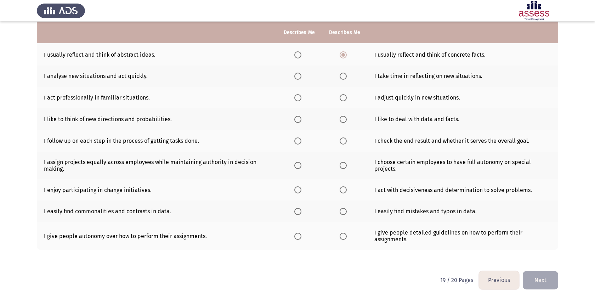
click at [295, 74] on span "Select an option" at bounding box center [297, 76] width 7 height 7
click at [295, 74] on input "Select an option" at bounding box center [297, 76] width 7 height 7
drag, startPoint x: 299, startPoint y: 98, endPoint x: 332, endPoint y: 98, distance: 32.6
click at [332, 98] on tr "I act professionally in familiar situations. I adjust quickly in new situations." at bounding box center [297, 98] width 521 height 22
click at [343, 96] on span "Select an option" at bounding box center [342, 97] width 7 height 7
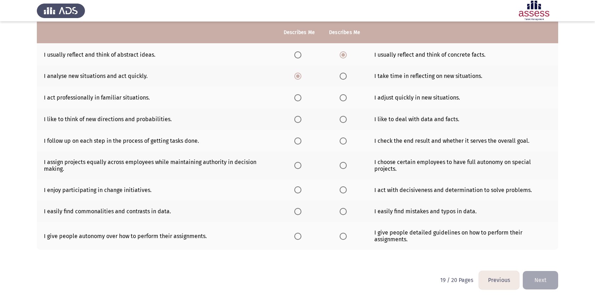
click at [343, 96] on input "Select an option" at bounding box center [342, 97] width 7 height 7
click at [291, 120] on th at bounding box center [298, 119] width 45 height 22
click at [303, 120] on label "Select an option" at bounding box center [299, 119] width 10 height 7
click at [301, 120] on input "Select an option" at bounding box center [297, 119] width 7 height 7
click at [348, 140] on label "Select an option" at bounding box center [344, 140] width 10 height 7
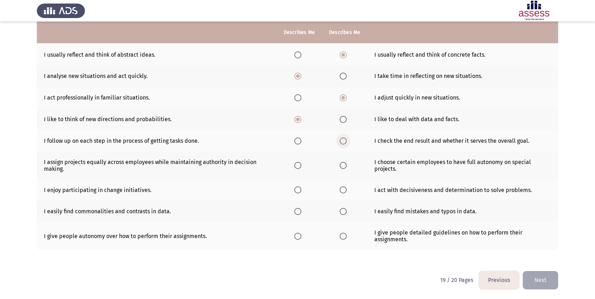
click at [346, 140] on input "Select an option" at bounding box center [342, 140] width 7 height 7
click at [348, 163] on label "Select an option" at bounding box center [344, 165] width 10 height 7
click at [346, 163] on input "Select an option" at bounding box center [342, 165] width 7 height 7
click at [297, 192] on span "Select an option" at bounding box center [297, 189] width 7 height 7
click at [297, 192] on input "Select an option" at bounding box center [297, 189] width 7 height 7
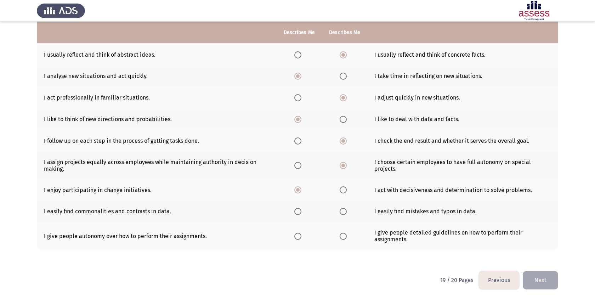
click at [293, 207] on th at bounding box center [298, 211] width 45 height 22
click at [298, 209] on span "Select an option" at bounding box center [297, 211] width 7 height 7
click at [298, 209] on input "Select an option" at bounding box center [297, 211] width 7 height 7
click at [303, 235] on label "Select an option" at bounding box center [299, 236] width 10 height 7
click at [301, 235] on input "Select an option" at bounding box center [297, 236] width 7 height 7
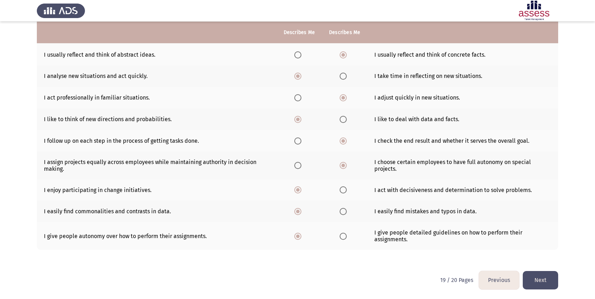
click at [536, 280] on button "Next" at bounding box center [539, 280] width 35 height 18
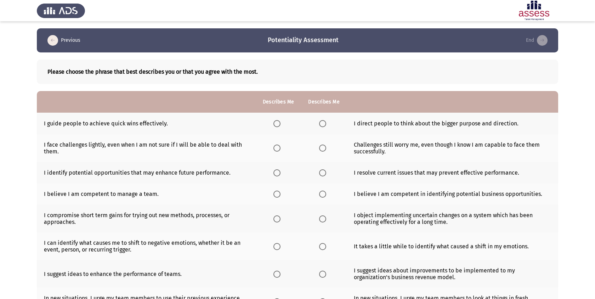
scroll to position [0, 0]
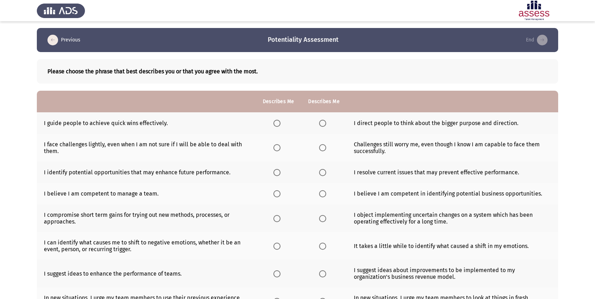
click at [316, 119] on th at bounding box center [323, 123] width 45 height 22
click at [316, 120] on th at bounding box center [323, 123] width 45 height 22
click at [320, 123] on span "Select an option" at bounding box center [322, 123] width 7 height 7
click at [320, 123] on input "Select an option" at bounding box center [322, 123] width 7 height 7
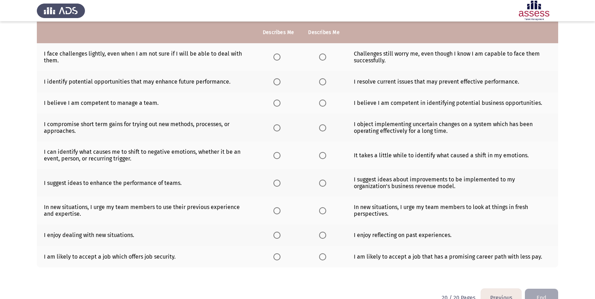
scroll to position [91, 0]
click at [280, 58] on span "Select an option" at bounding box center [276, 56] width 7 height 7
click at [280, 58] on input "Select an option" at bounding box center [276, 56] width 7 height 7
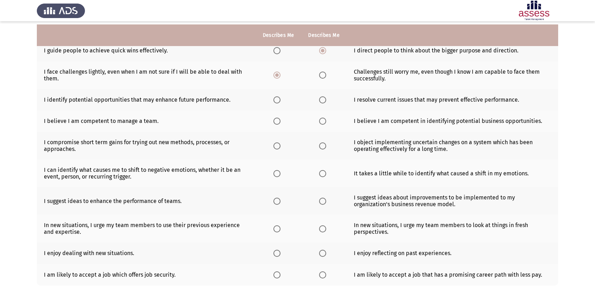
scroll to position [63, 0]
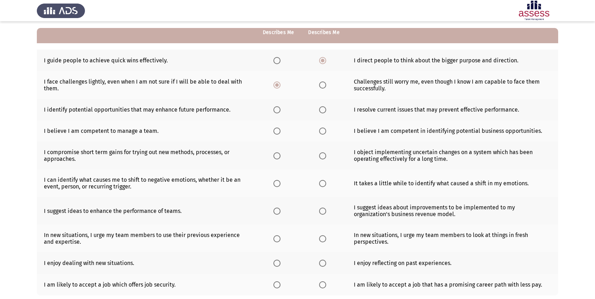
drag, startPoint x: 317, startPoint y: 85, endPoint x: 285, endPoint y: 111, distance: 41.8
click at [285, 111] on tbody "I guide people to achieve quick wins effectively. I direct people to think abou…" at bounding box center [297, 173] width 521 height 246
click at [323, 87] on span "Select an option" at bounding box center [322, 84] width 7 height 7
click at [323, 87] on input "Select an option" at bounding box center [322, 84] width 7 height 7
click at [273, 110] on th at bounding box center [278, 110] width 45 height 22
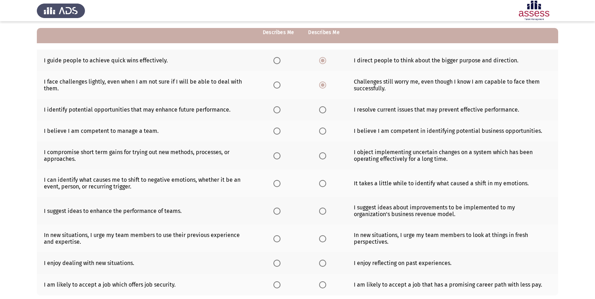
click at [275, 108] on span "Select an option" at bounding box center [276, 109] width 7 height 7
click at [275, 108] on input "Select an option" at bounding box center [276, 109] width 7 height 7
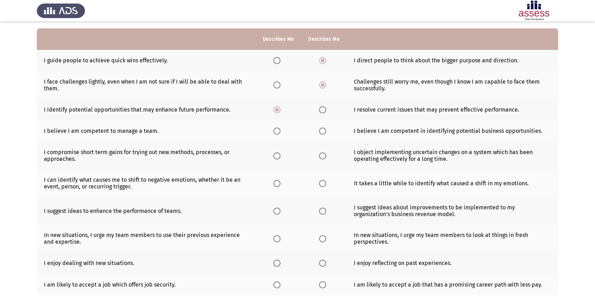
scroll to position [109, 0]
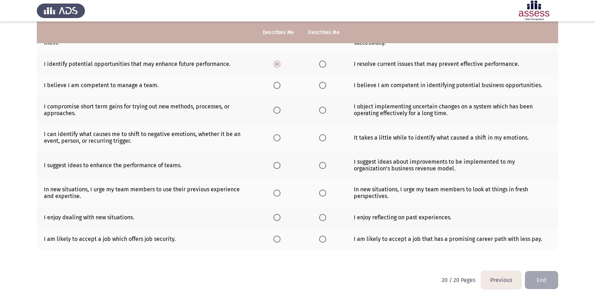
click at [279, 88] on span "Select an option" at bounding box center [276, 85] width 7 height 7
click at [279, 88] on input "Select an option" at bounding box center [276, 85] width 7 height 7
click at [276, 110] on span "Select an option" at bounding box center [276, 110] width 7 height 7
click at [276, 110] on input "Select an option" at bounding box center [276, 110] width 7 height 7
click at [282, 134] on label "Select an option" at bounding box center [278, 137] width 10 height 7
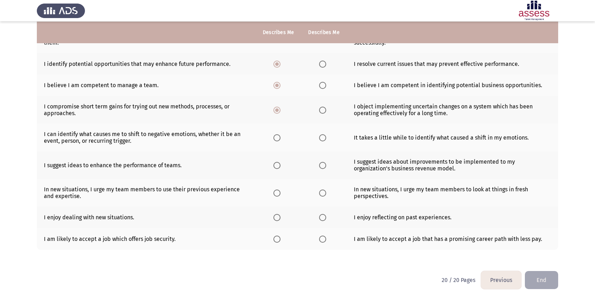
click at [280, 134] on input "Select an option" at bounding box center [276, 137] width 7 height 7
click at [281, 170] on th at bounding box center [278, 165] width 45 height 28
click at [279, 159] on th at bounding box center [278, 165] width 45 height 28
click at [279, 166] on span "Select an option" at bounding box center [276, 165] width 7 height 7
click at [279, 166] on input "Select an option" at bounding box center [276, 165] width 7 height 7
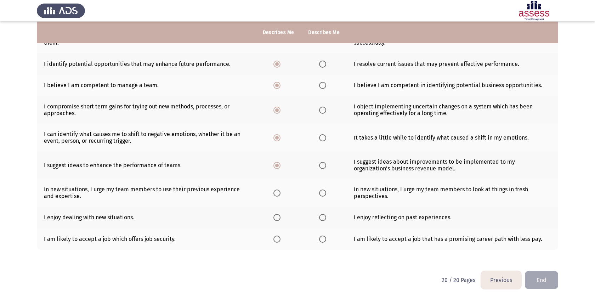
click at [316, 193] on th at bounding box center [323, 193] width 45 height 28
click at [324, 194] on span "Select an option" at bounding box center [322, 192] width 7 height 7
click at [324, 194] on input "Select an option" at bounding box center [322, 192] width 7 height 7
click at [278, 214] on span "Select an option" at bounding box center [276, 217] width 7 height 7
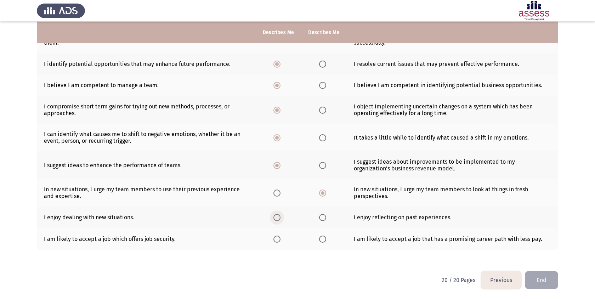
click at [278, 214] on input "Select an option" at bounding box center [276, 217] width 7 height 7
click at [274, 238] on span "Select an option" at bounding box center [276, 238] width 7 height 7
click at [274, 238] on input "Select an option" at bounding box center [276, 238] width 7 height 7
click at [539, 277] on button "End" at bounding box center [540, 280] width 33 height 18
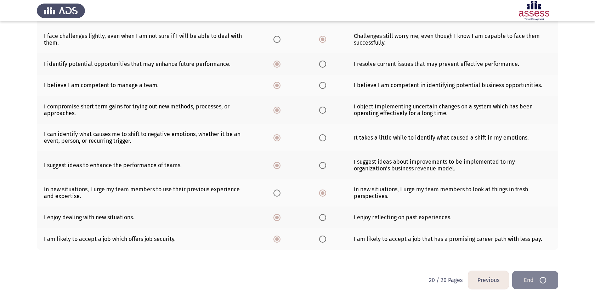
scroll to position [0, 0]
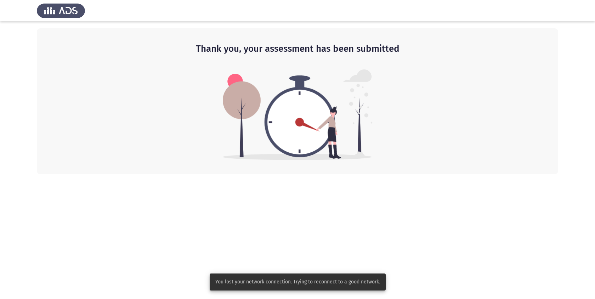
click at [294, 283] on span "You lost your network connection. Trying to reconnect to a good network." at bounding box center [297, 281] width 165 height 7
click at [314, 113] on img at bounding box center [298, 114] width 150 height 91
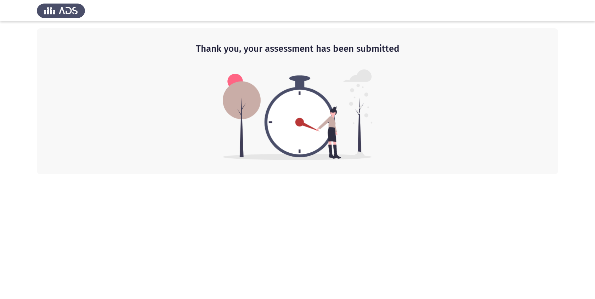
click at [64, 11] on img at bounding box center [61, 11] width 48 height 20
click at [56, 13] on img at bounding box center [61, 11] width 48 height 20
